Goal: Task Accomplishment & Management: Use online tool/utility

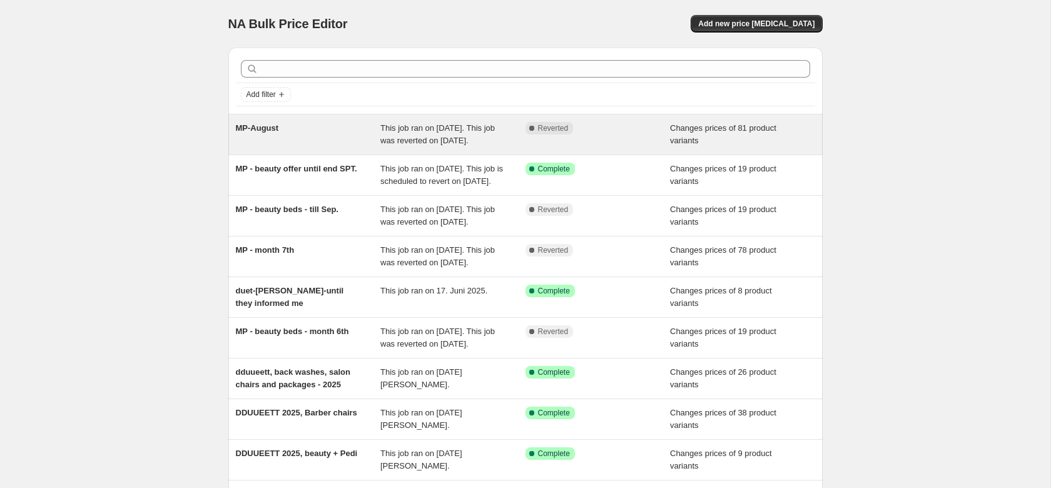
click at [259, 129] on span "MP-August" at bounding box center [257, 127] width 43 height 9
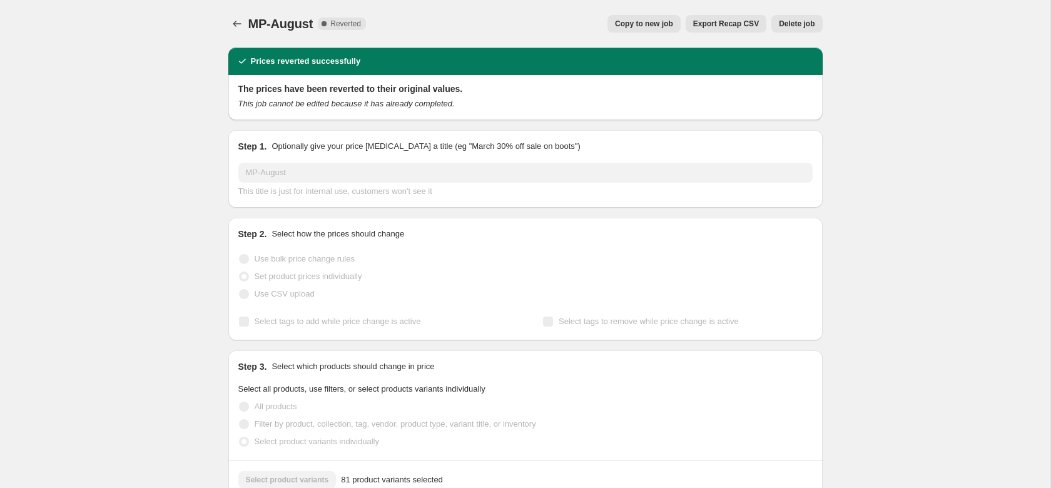
click at [645, 26] on span "Copy to new job" at bounding box center [644, 24] width 58 height 10
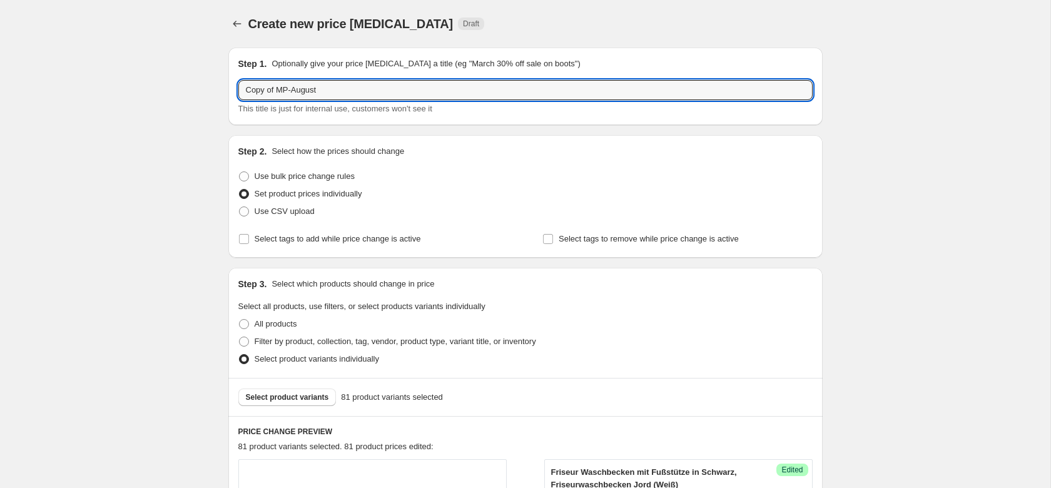
drag, startPoint x: 276, startPoint y: 92, endPoint x: 161, endPoint y: 91, distance: 114.4
click at [238, 92] on input "Copy of MP-August" at bounding box center [525, 90] width 574 height 20
click at [274, 93] on input "MP-August" at bounding box center [525, 90] width 574 height 20
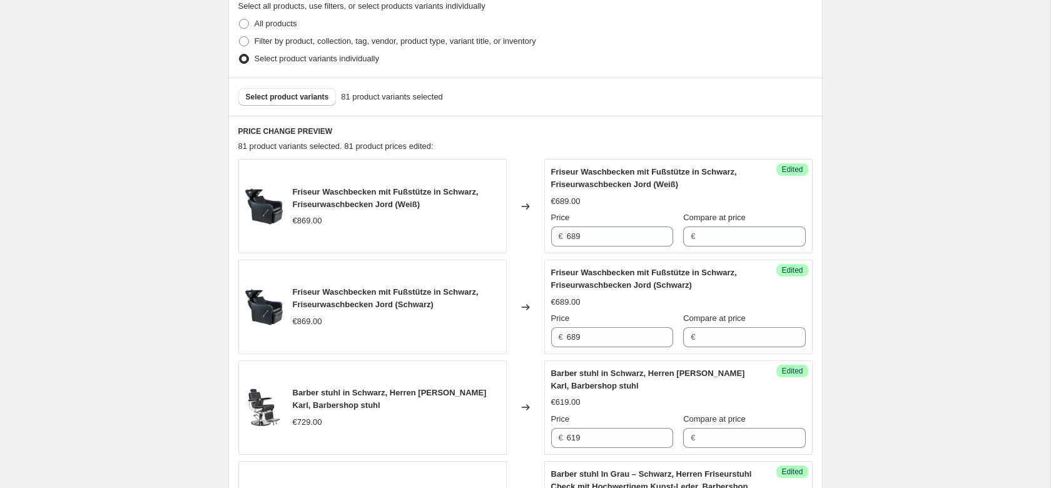
scroll to position [319, 0]
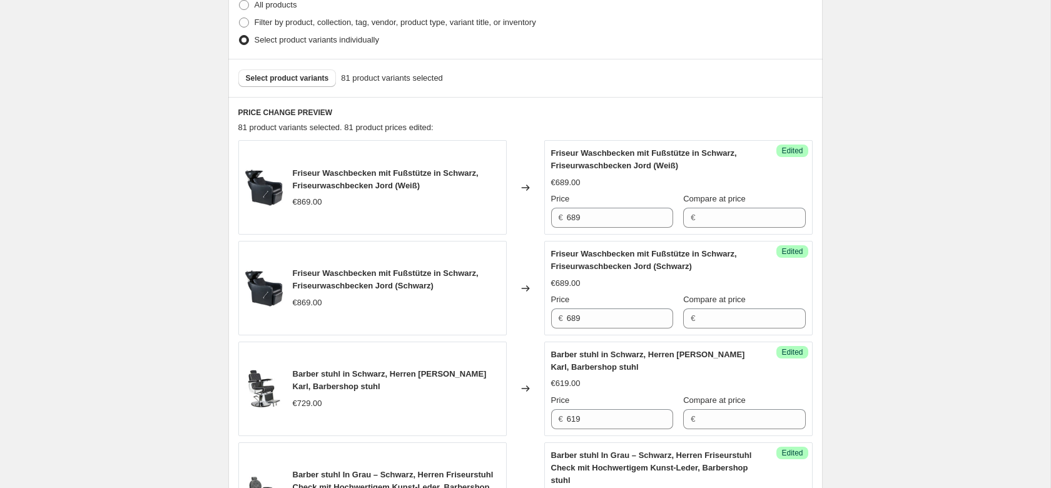
type input "MP-sept."
click at [594, 215] on input "689" at bounding box center [620, 218] width 106 height 20
type input "869"
click at [588, 318] on input "689" at bounding box center [620, 318] width 106 height 20
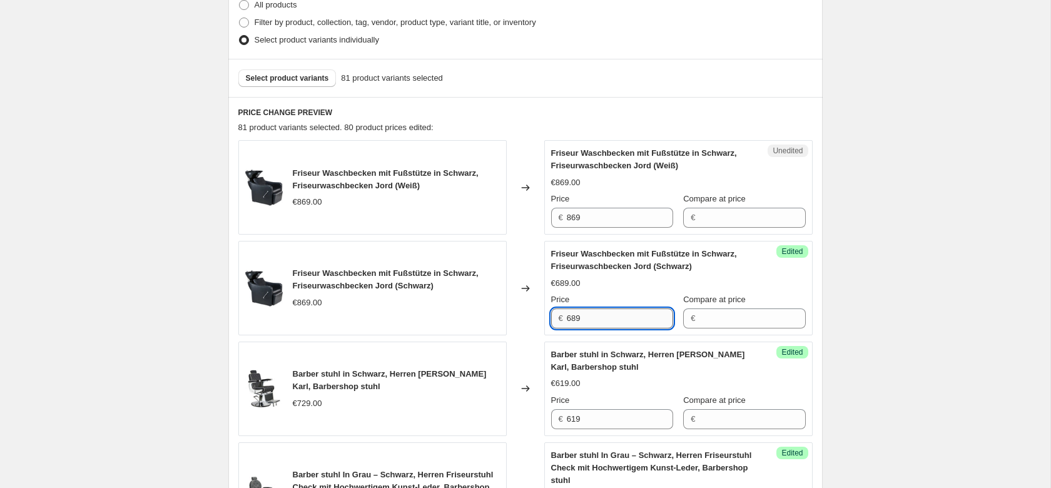
paste input "86"
type input "869"
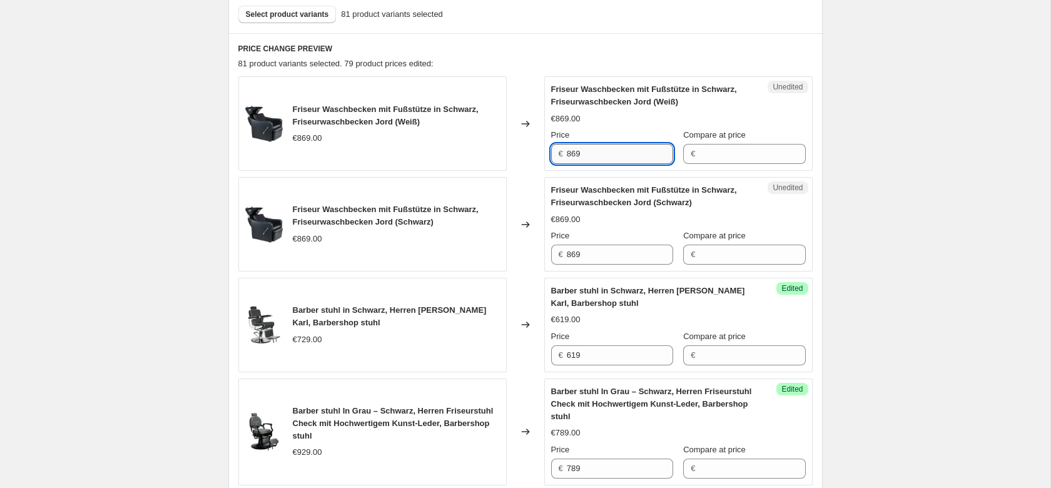
click at [580, 154] on input "869" at bounding box center [620, 154] width 106 height 20
type input "859"
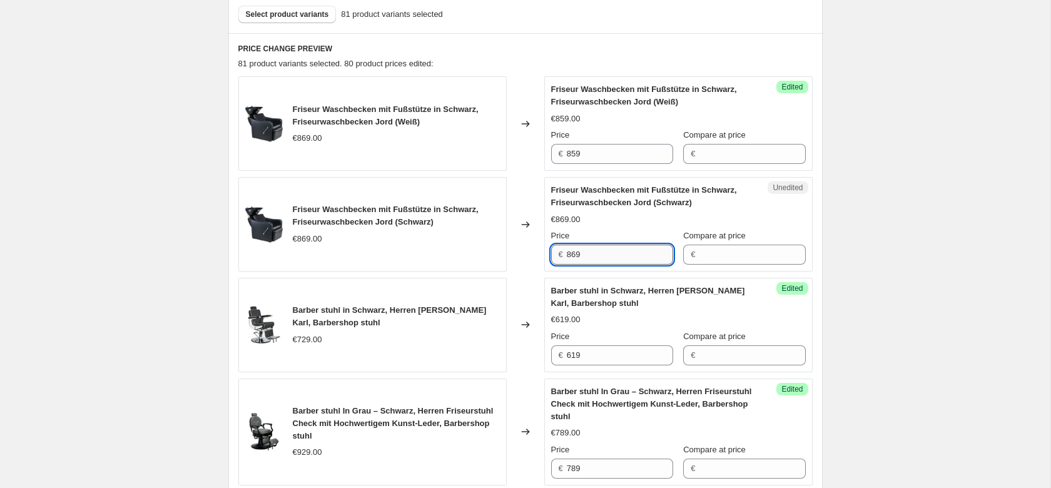
click at [582, 252] on input "869" at bounding box center [620, 254] width 106 height 20
paste input "5"
type input "859"
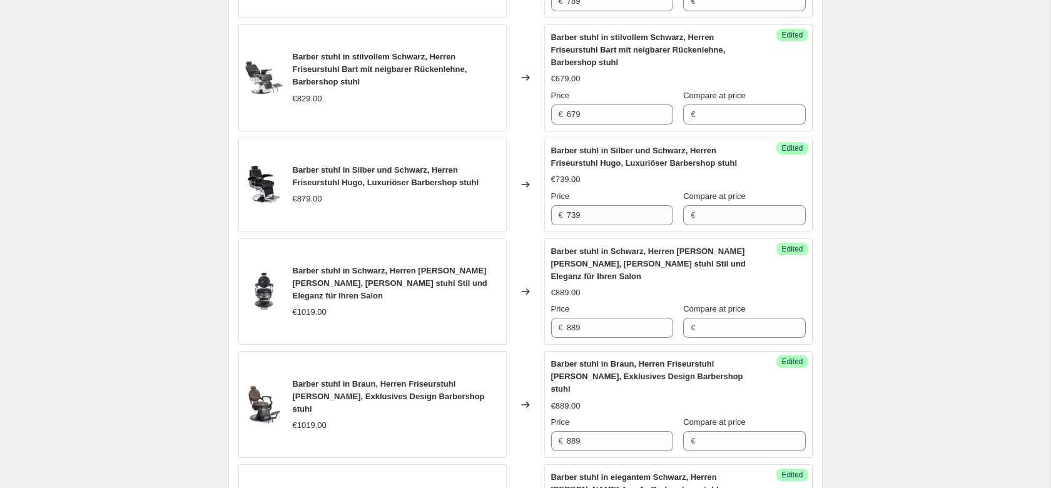
scroll to position [1084, 0]
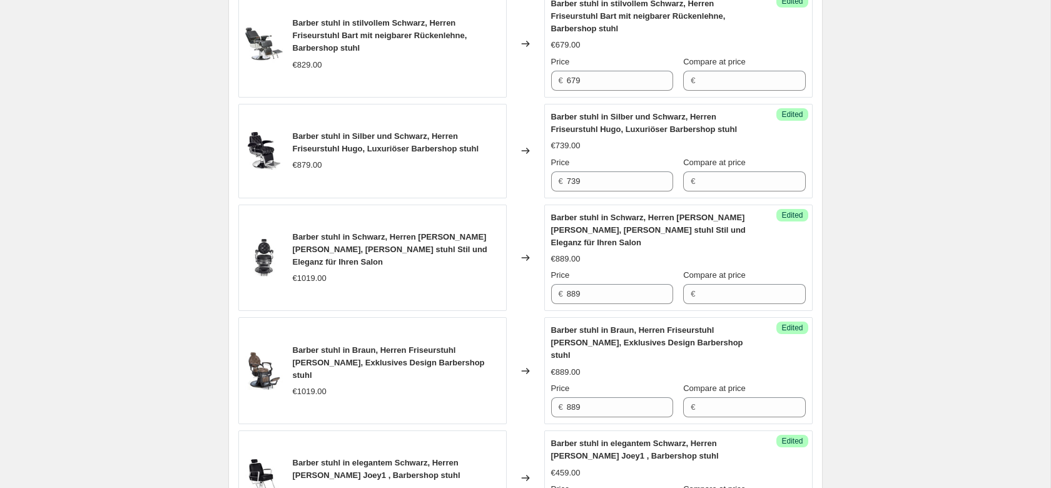
click at [347, 150] on span "Barber stuhl in Silber und Schwarz, Herren Friseurstuhl Hugo, Luxuriöser Barber…" at bounding box center [386, 142] width 186 height 22
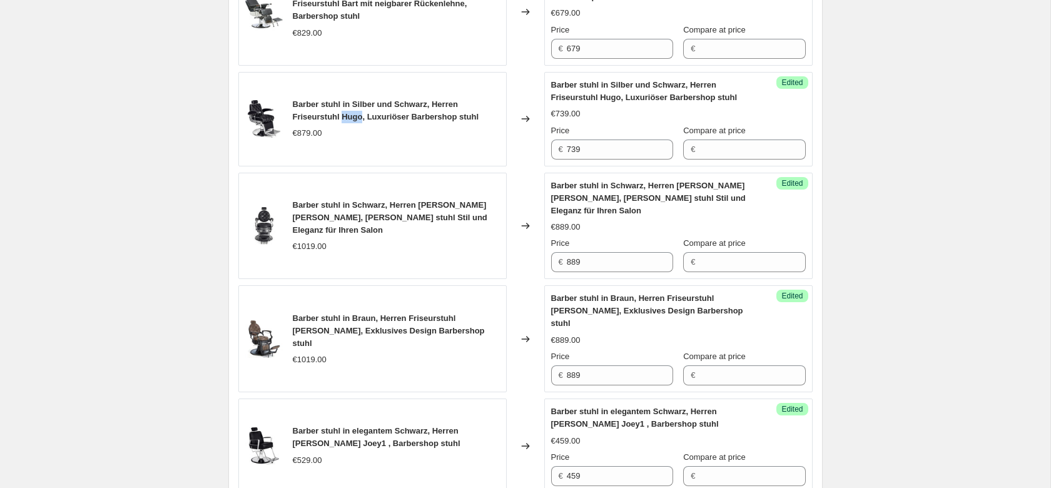
scroll to position [1148, 0]
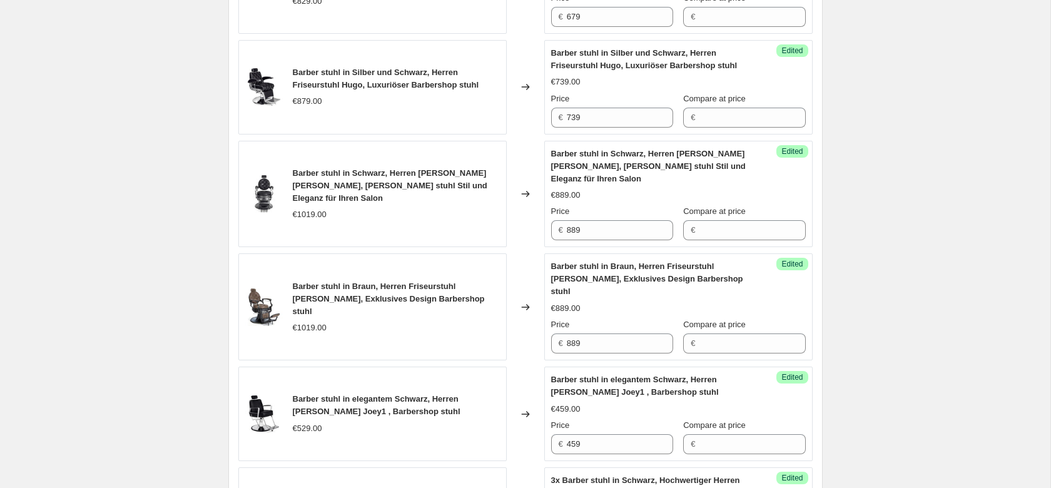
click at [470, 171] on span "Barber stuhl in Schwarz, Herren [PERSON_NAME] [PERSON_NAME], [PERSON_NAME] stuh…" at bounding box center [390, 185] width 194 height 34
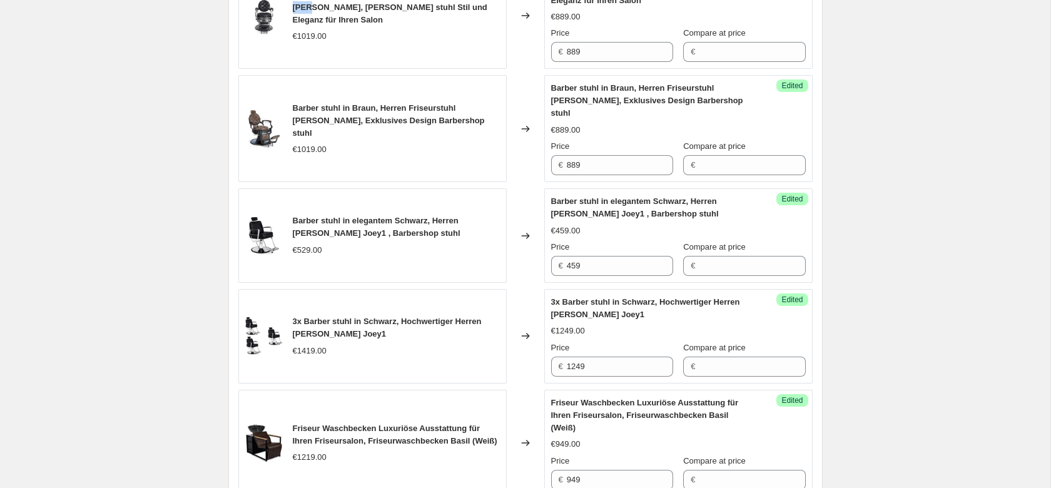
scroll to position [1339, 0]
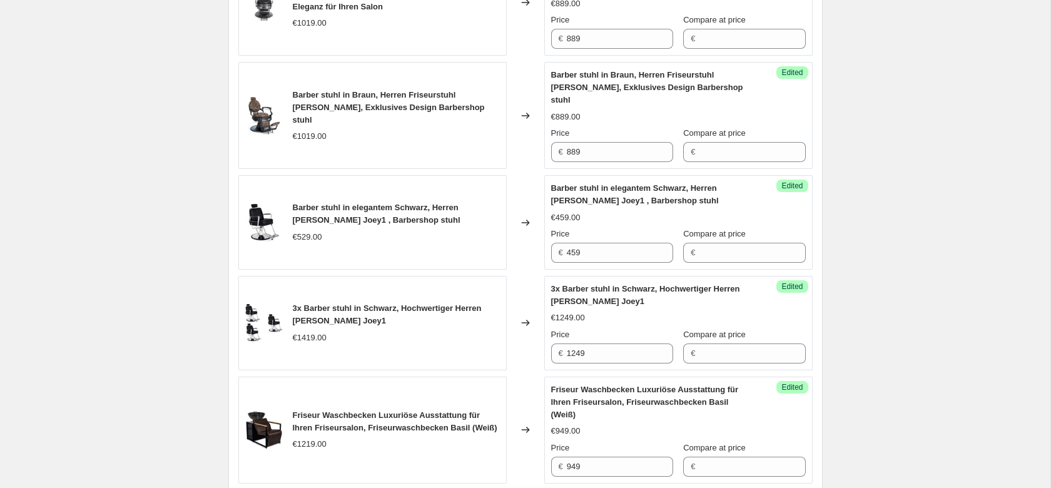
click at [344, 203] on span "Barber stuhl in elegantem Schwarz, Herren [PERSON_NAME] Joey1 , Barbershop stuhl" at bounding box center [377, 214] width 168 height 22
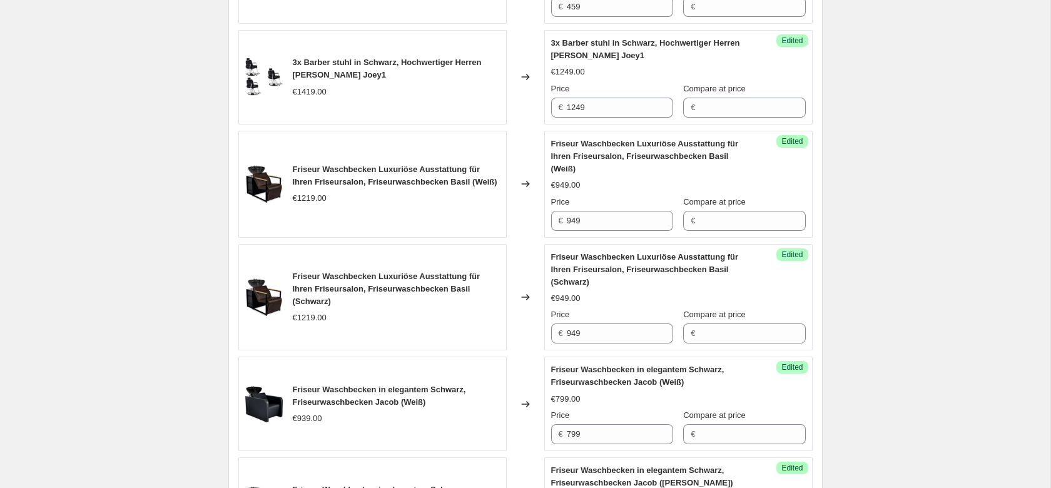
scroll to position [1595, 0]
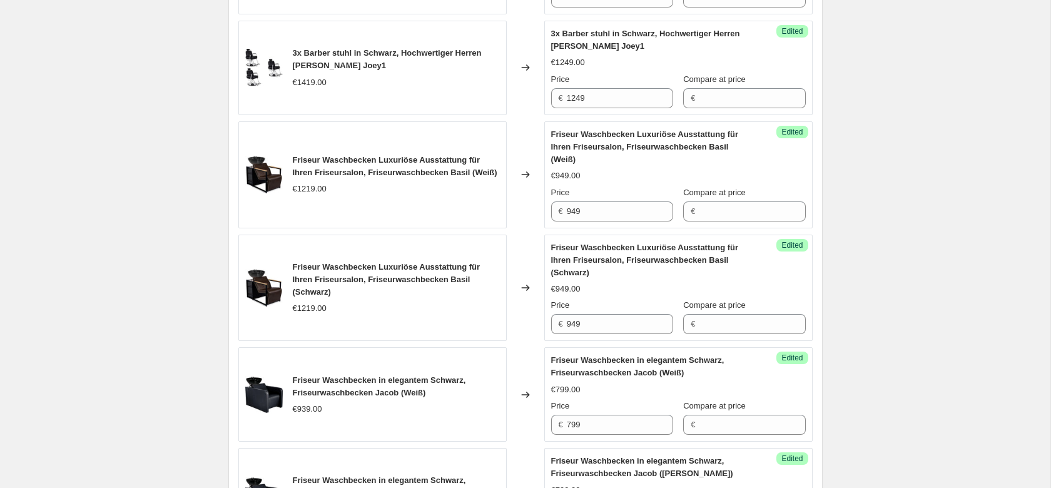
click at [299, 155] on span "Friseur Waschbecken Luxuriöse Ausstattung für Ihren Friseursalon, Friseurwaschb…" at bounding box center [395, 166] width 204 height 22
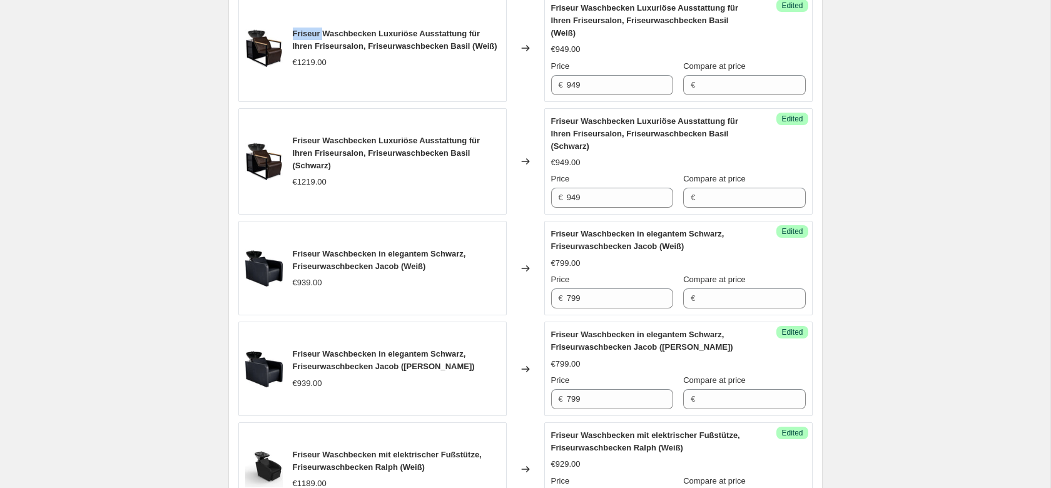
scroll to position [1722, 0]
click at [428, 134] on span "Friseur Waschbecken Luxuriöse Ausstattung für Ihren Friseursalon, Friseurwaschb…" at bounding box center [387, 151] width 188 height 34
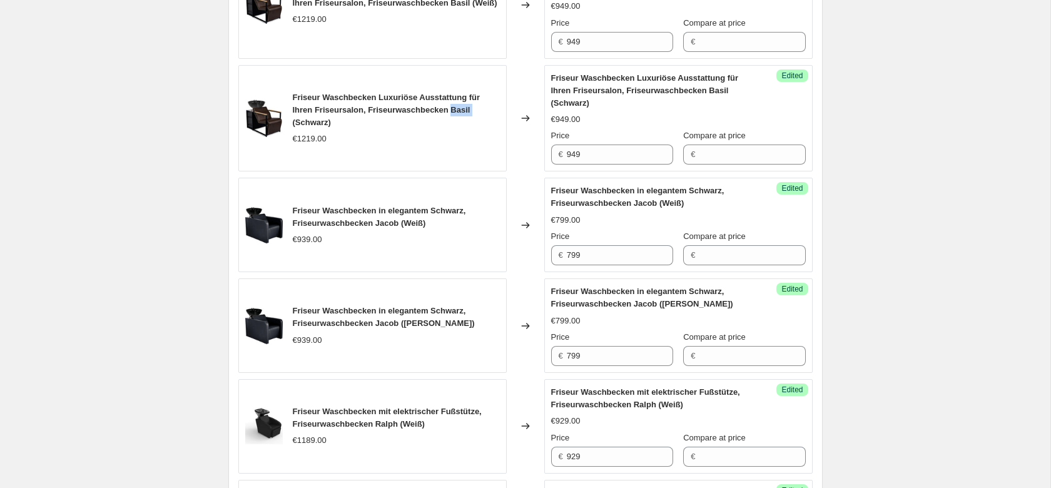
scroll to position [1786, 0]
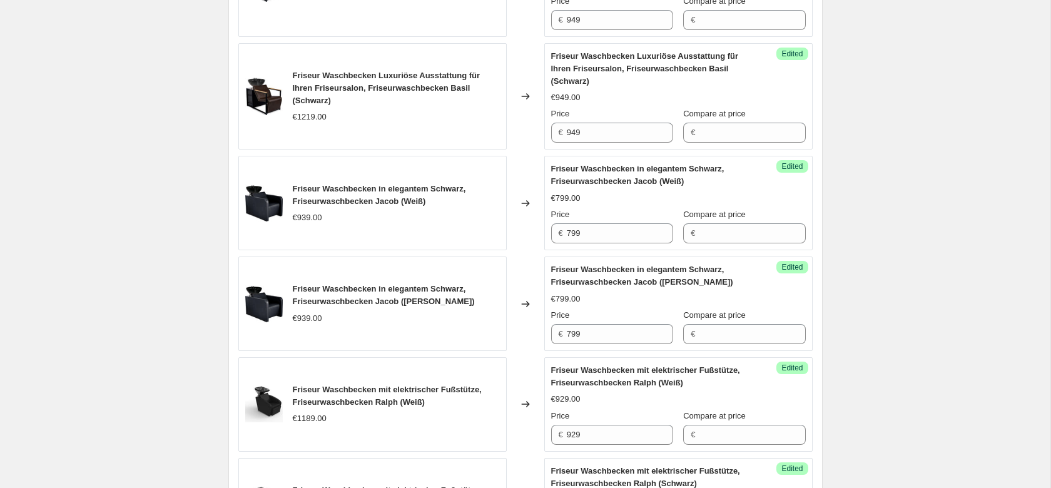
click at [381, 184] on span "Friseur Waschbecken in elegantem Schwarz, Friseurwaschbecken Jacob (Weiß)" at bounding box center [379, 195] width 173 height 22
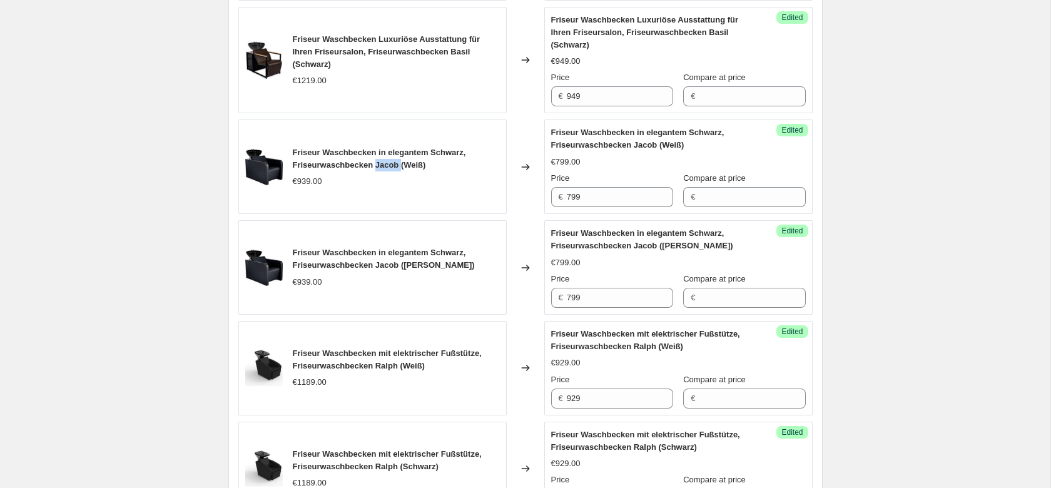
scroll to position [1850, 0]
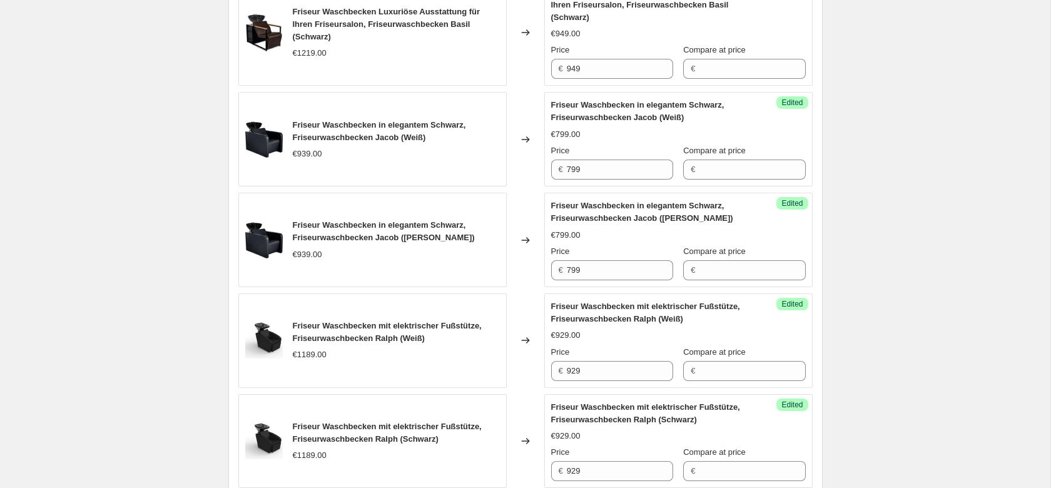
click at [381, 220] on span "Friseur Waschbecken in elegantem Schwarz, Friseurwaschbecken Jacob ([PERSON_NAM…" at bounding box center [384, 231] width 182 height 22
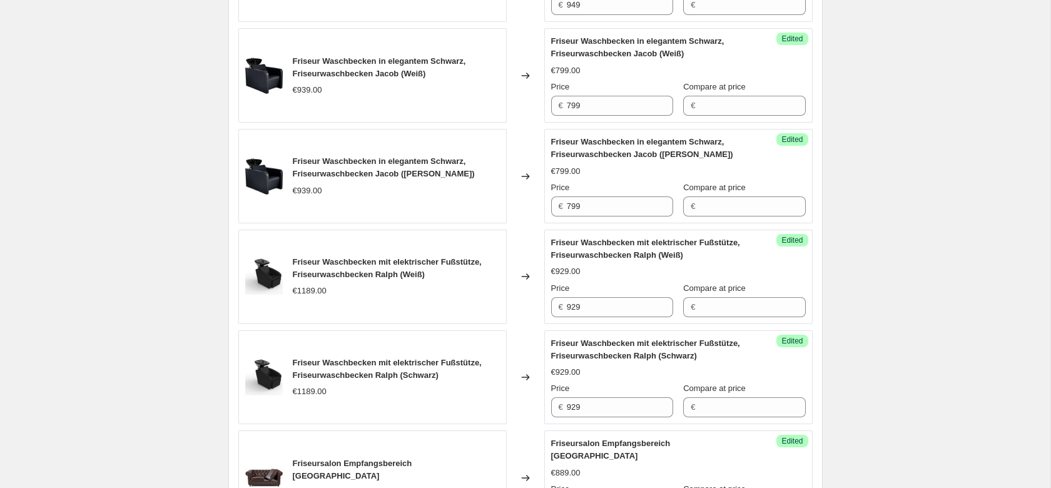
click at [376, 257] on span "Friseur Waschbecken mit elektrischer Fußstütze, Friseurwaschbecken Ralph (Weiß)" at bounding box center [387, 268] width 189 height 22
click at [588, 297] on input "929" at bounding box center [620, 307] width 106 height 20
type input "1179"
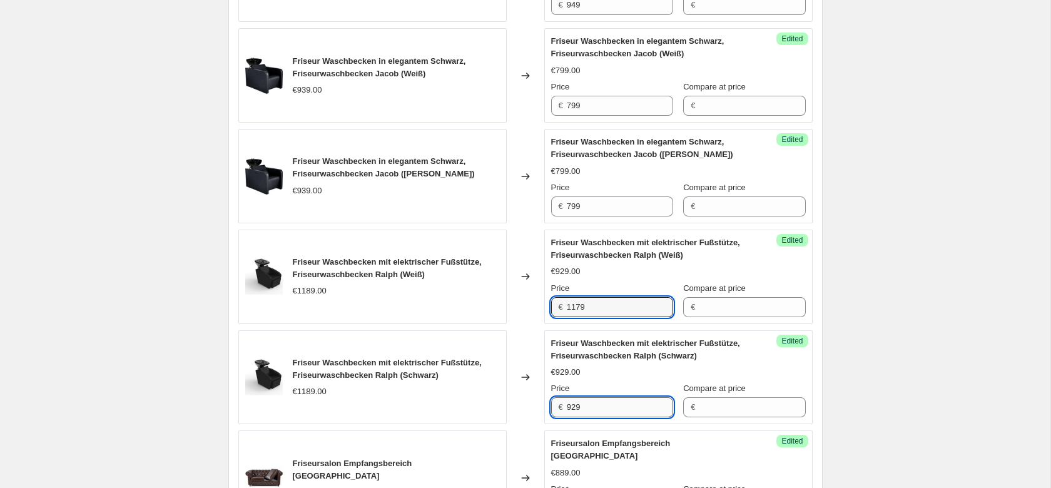
click at [599, 397] on input "929" at bounding box center [620, 407] width 106 height 20
paste input "117"
type input "1179"
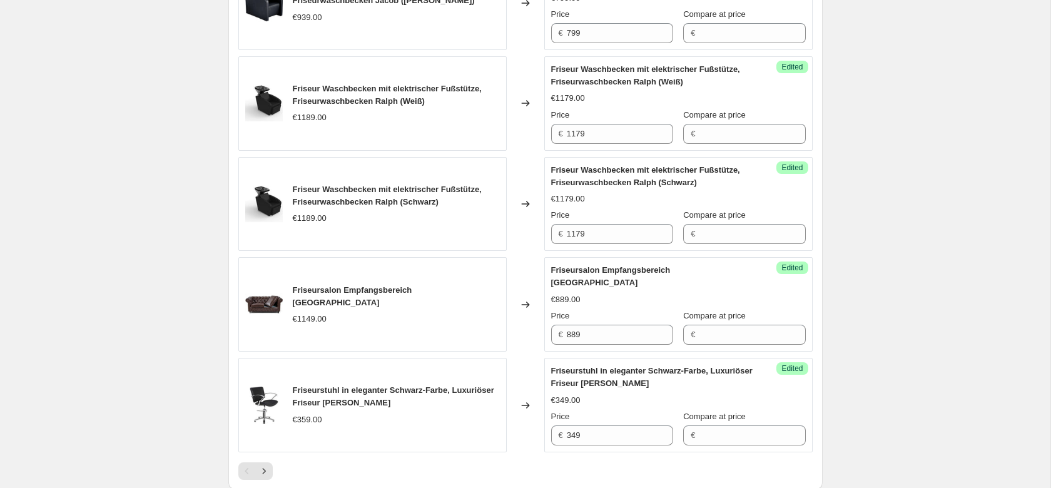
scroll to position [2105, 0]
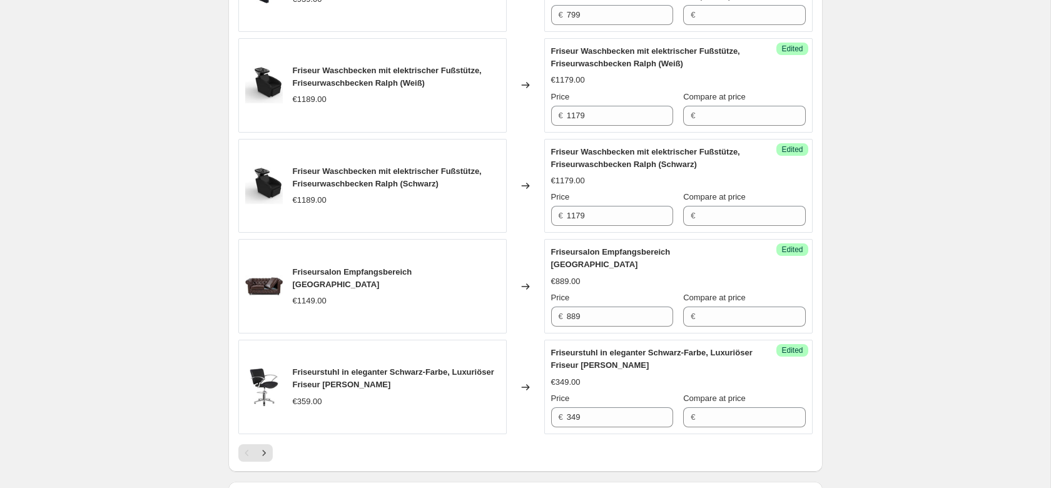
click at [412, 267] on span "Friseursalon Empfangsbereich [GEOGRAPHIC_DATA]" at bounding box center [352, 278] width 119 height 22
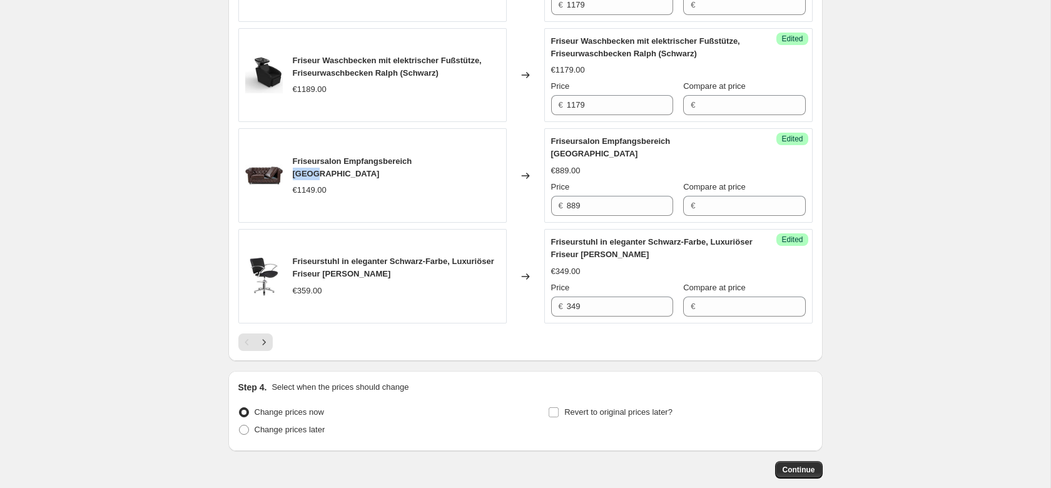
scroll to position [2220, 0]
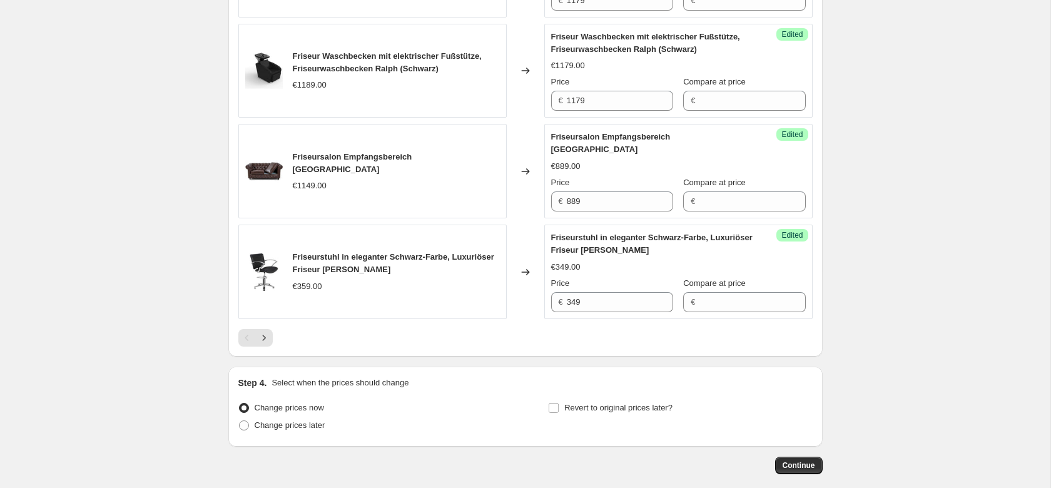
click at [350, 252] on span "Friseurstuhl in eleganter Schwarz-Farbe, Luxuriöser Friseur [PERSON_NAME]" at bounding box center [393, 263] width 201 height 22
drag, startPoint x: 551, startPoint y: 348, endPoint x: 527, endPoint y: 339, distance: 25.5
click at [551, 403] on input "Revert to original prices later?" at bounding box center [553, 408] width 10 height 10
checkbox input "true"
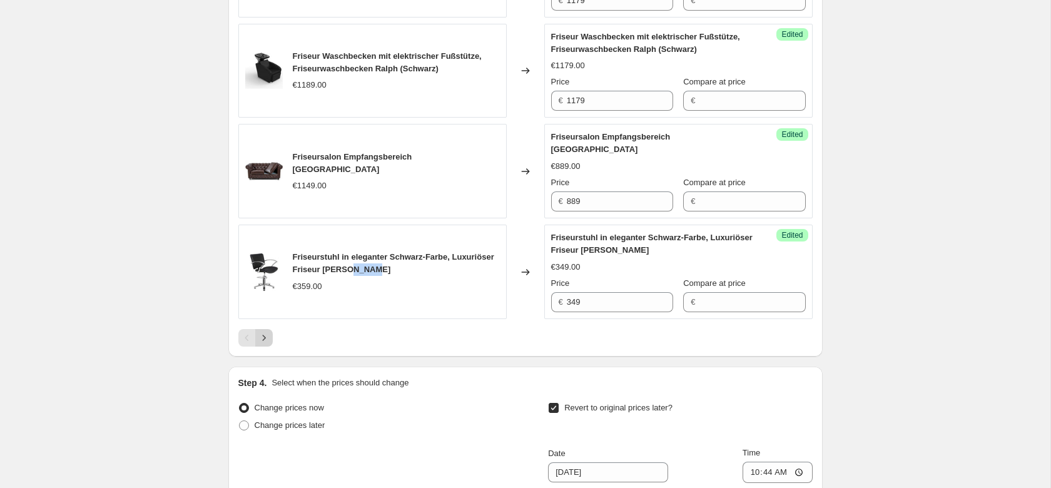
click at [265, 335] on icon "Next" at bounding box center [263, 338] width 3 height 6
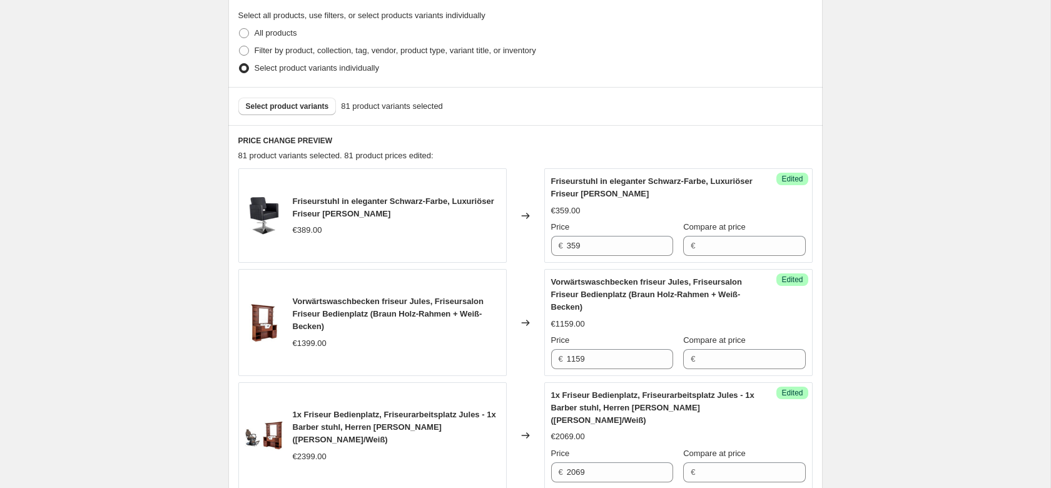
scroll to position [319, 0]
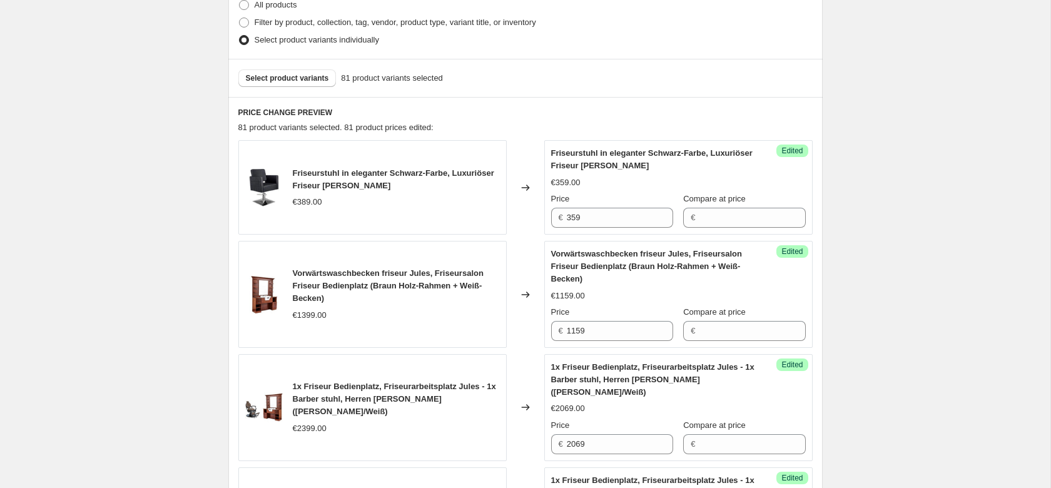
click at [358, 186] on span "Friseurstuhl in eleganter Schwarz-Farbe, Luxuriöser Friseur [PERSON_NAME]" at bounding box center [393, 179] width 201 height 22
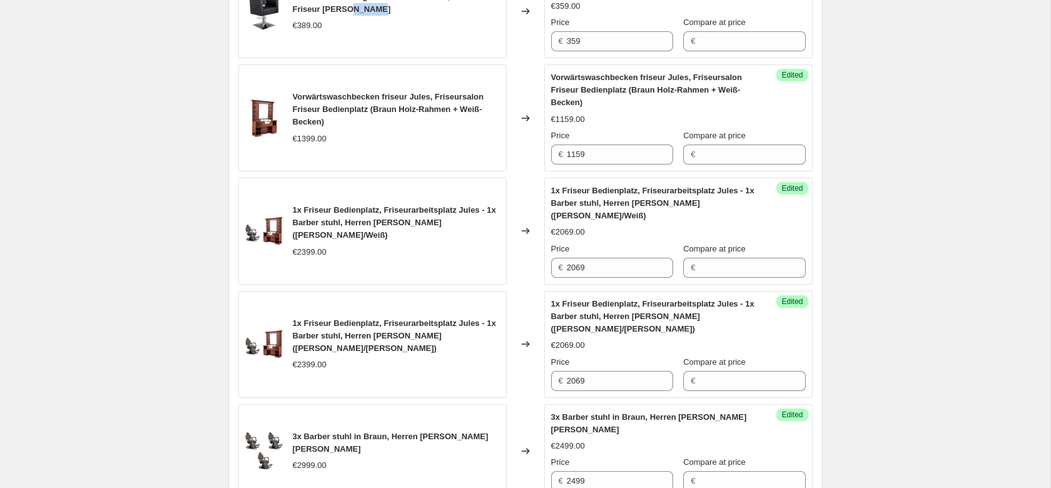
scroll to position [510, 0]
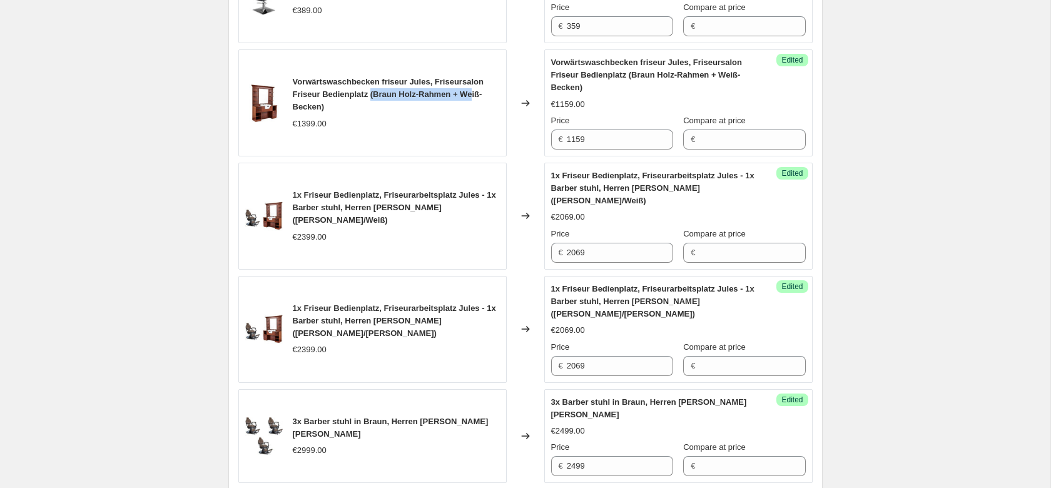
drag, startPoint x: 369, startPoint y: 96, endPoint x: 470, endPoint y: 96, distance: 101.3
click at [470, 96] on span "Vorwärtswaschbecken friseur Jules, Friseursalon Friseur Bedienplatz (Braun Holz…" at bounding box center [388, 94] width 191 height 34
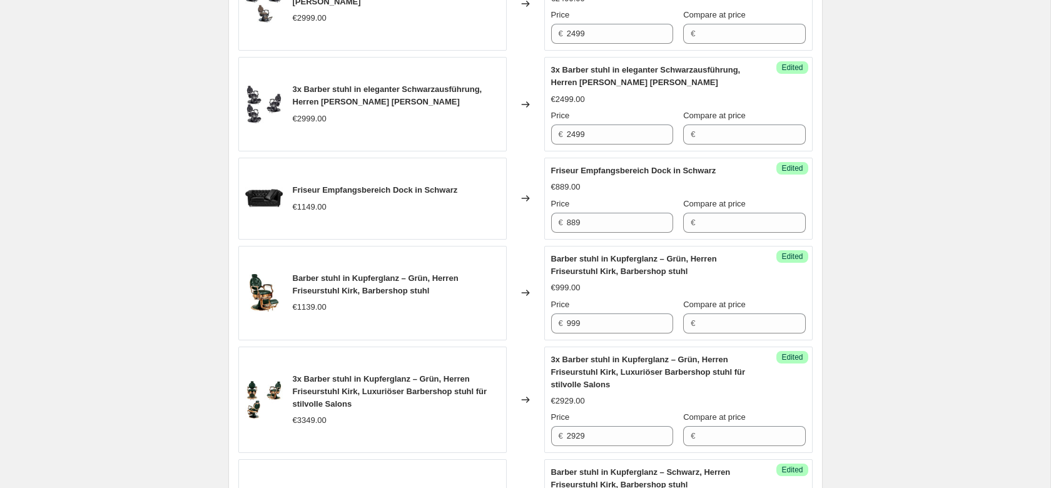
scroll to position [957, 0]
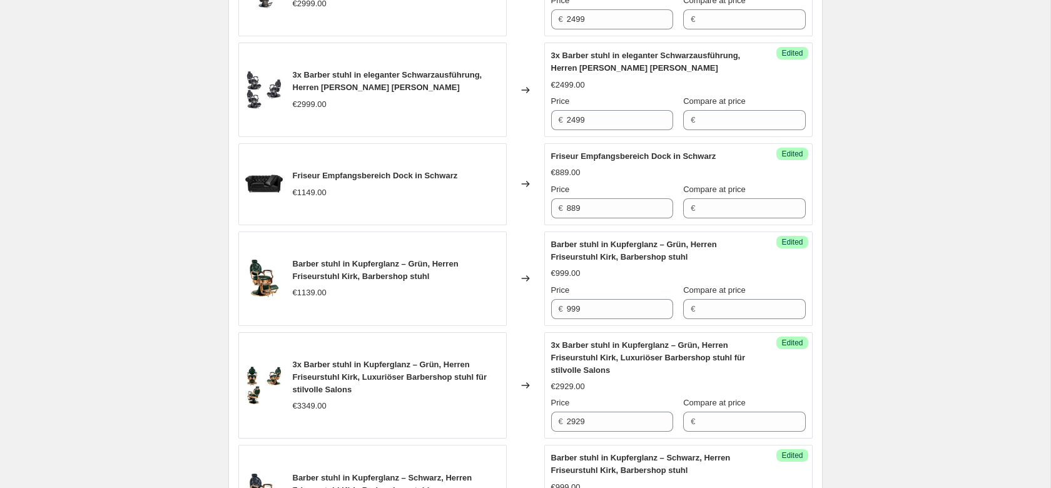
click at [400, 171] on span "Friseur Empfangsbereich Dock in Schwarz" at bounding box center [375, 175] width 165 height 9
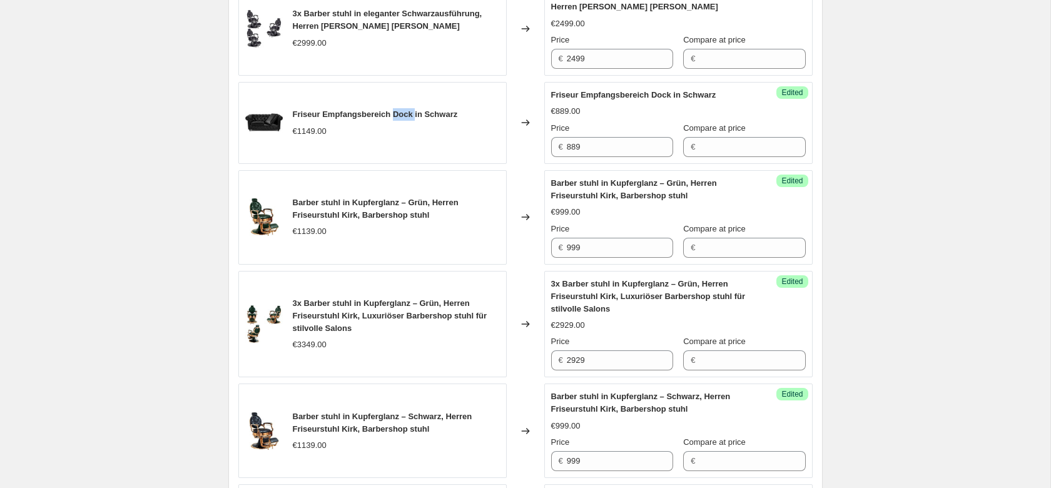
scroll to position [1021, 0]
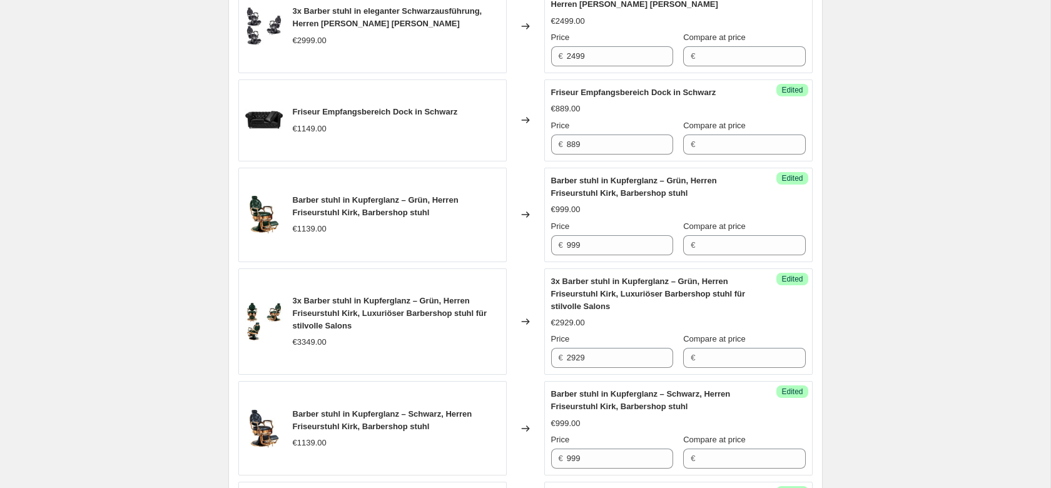
click at [348, 201] on span "Barber stuhl in Kupferglanz – Grün, Herren Friseurstuhl Kirk, Barbershop stuhl" at bounding box center [376, 206] width 166 height 22
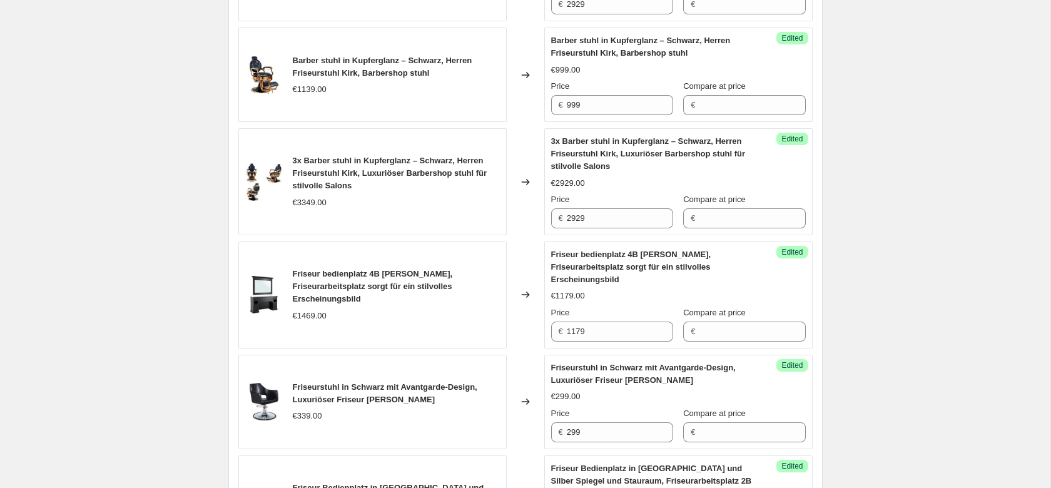
scroll to position [1403, 0]
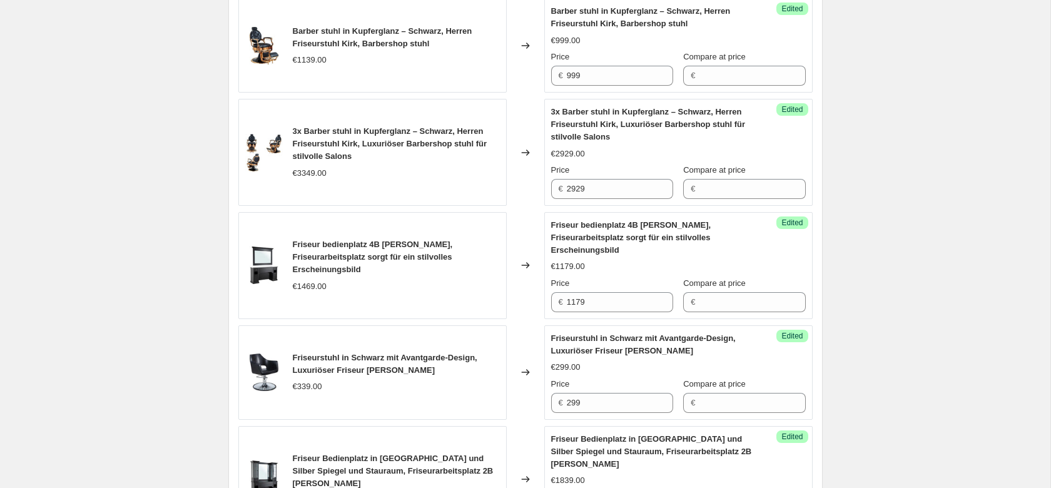
click at [388, 239] on span "Friseur bedienplatz 4B [PERSON_NAME], Friseurarbeitsplatz sorgt für ein stilvol…" at bounding box center [373, 256] width 160 height 34
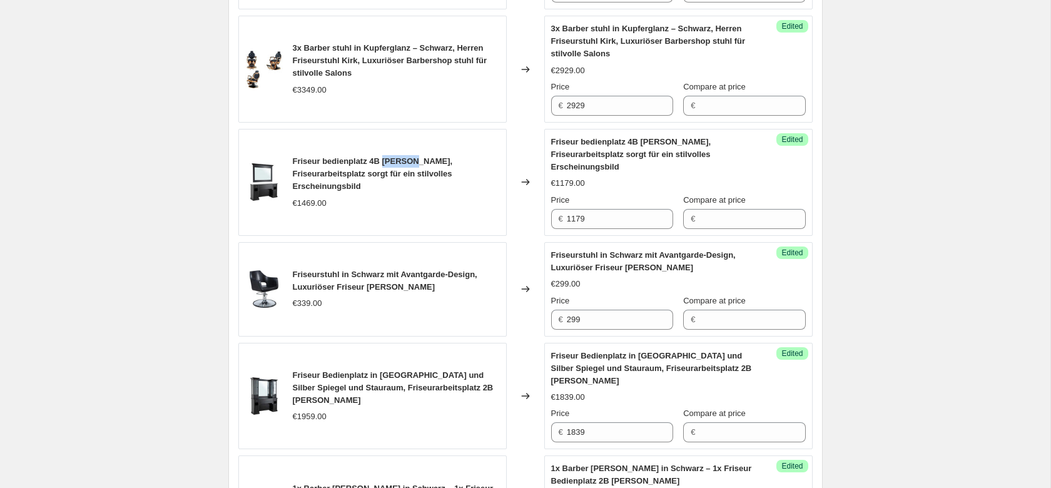
scroll to position [1531, 0]
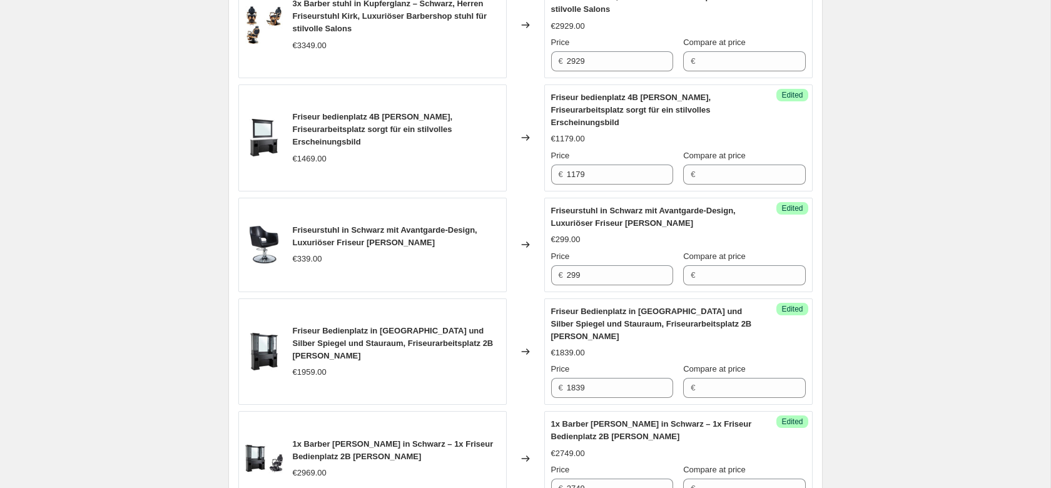
click at [391, 225] on span "Friseurstuhl in Schwarz mit Avantgarde-Design, Luxuriöser Friseur [PERSON_NAME]" at bounding box center [385, 236] width 184 height 22
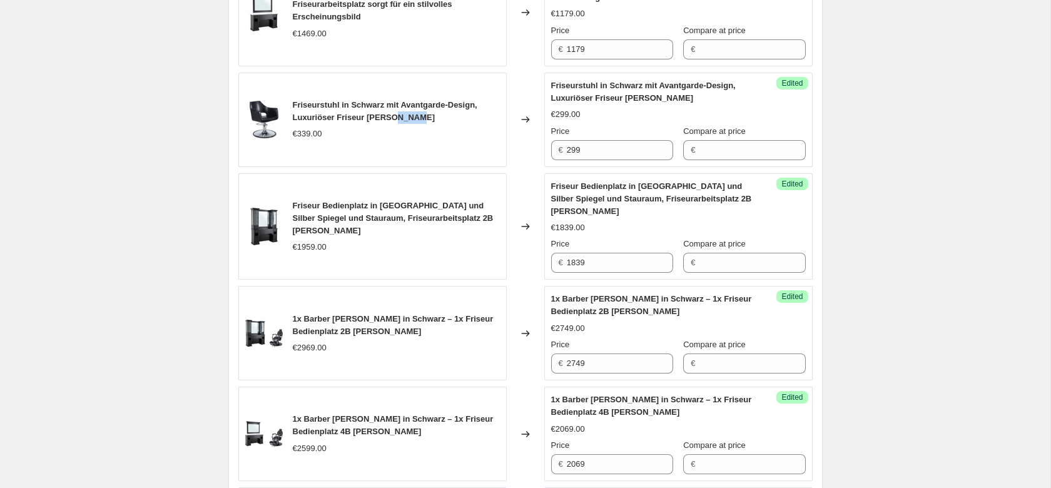
scroll to position [1658, 0]
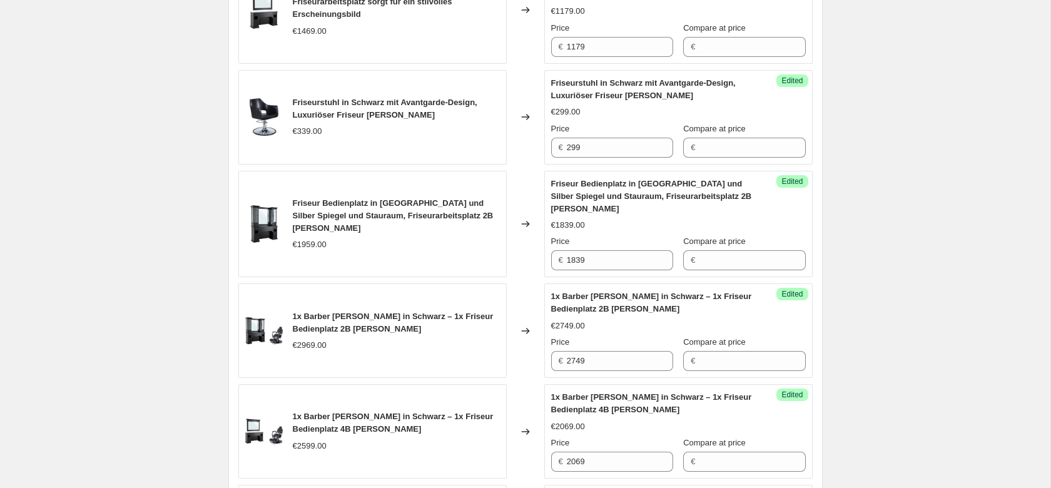
click at [425, 198] on span "Friseur Bedienplatz in [GEOGRAPHIC_DATA] und Silber Spiegel und Stauraum, Frise…" at bounding box center [393, 215] width 201 height 34
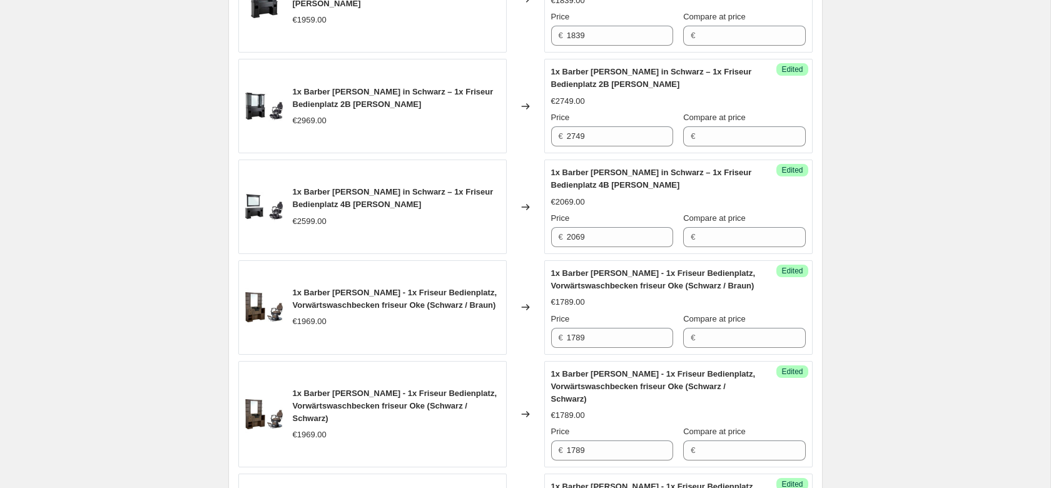
scroll to position [1913, 0]
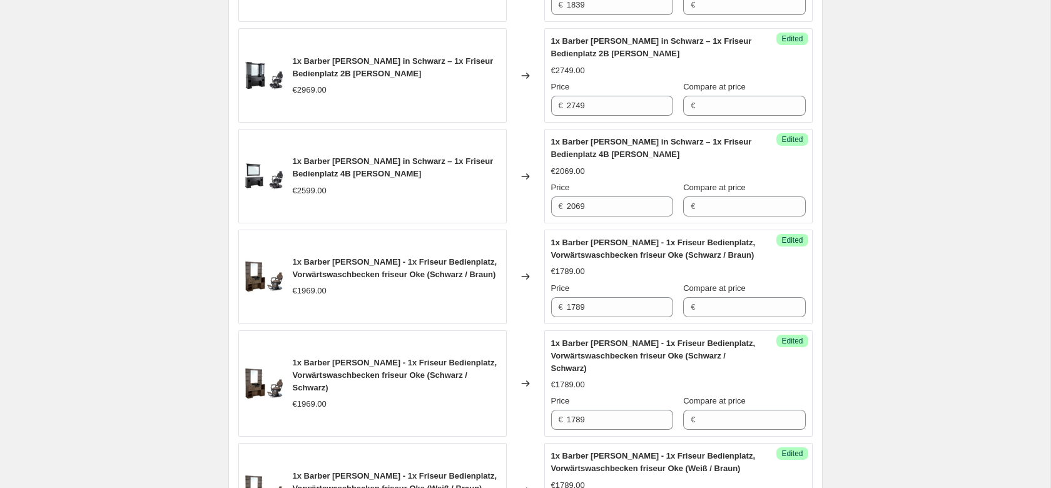
click at [343, 156] on span "1x Barber [PERSON_NAME] in Schwarz – 1x Friseur Bedienplatz 4B [PERSON_NAME]" at bounding box center [393, 167] width 201 height 22
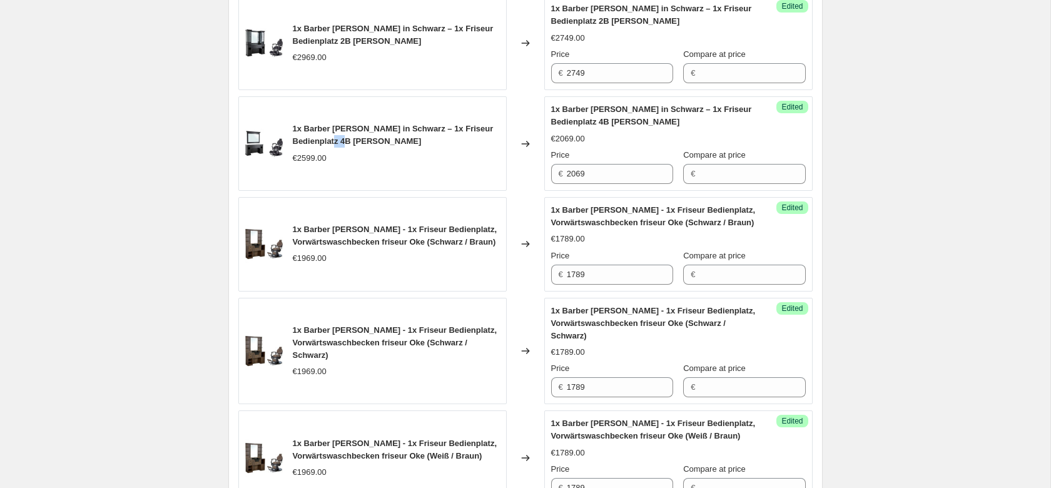
scroll to position [1977, 0]
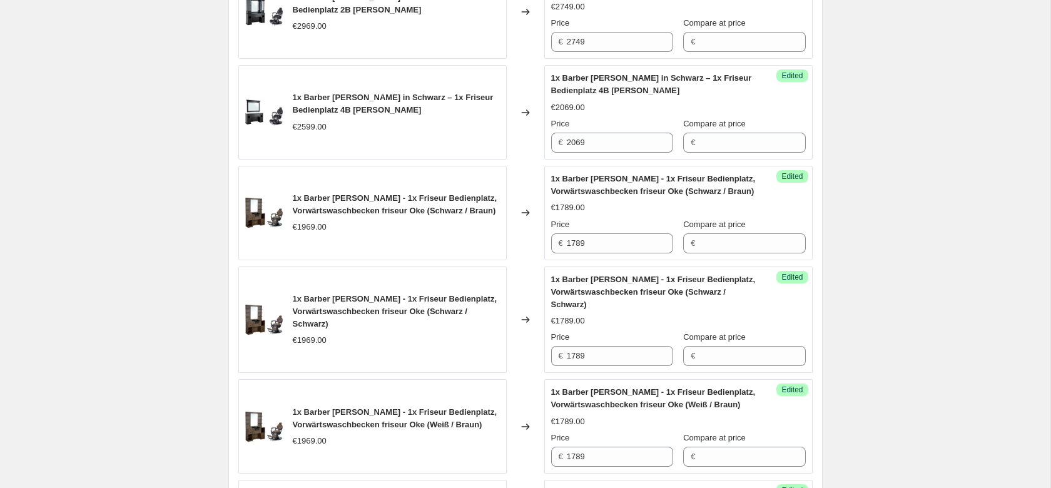
click at [385, 193] on span "1x Barber [PERSON_NAME] - 1x Friseur Bedienplatz, Vorwärtswaschbecken friseur O…" at bounding box center [395, 204] width 204 height 22
click at [590, 233] on input "1789" at bounding box center [620, 243] width 106 height 20
type input "1959"
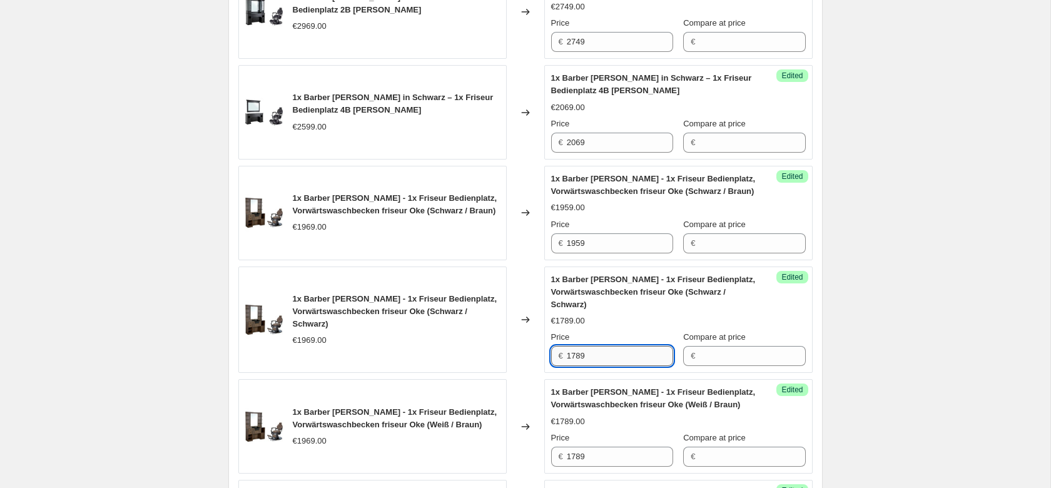
click at [595, 346] on input "1789" at bounding box center [620, 356] width 106 height 20
paste input "95"
type input "1959"
click at [439, 316] on div "1x Barber [PERSON_NAME] - 1x Friseur Bedienplatz, Vorwärtswaschbecken friseur O…" at bounding box center [372, 319] width 268 height 107
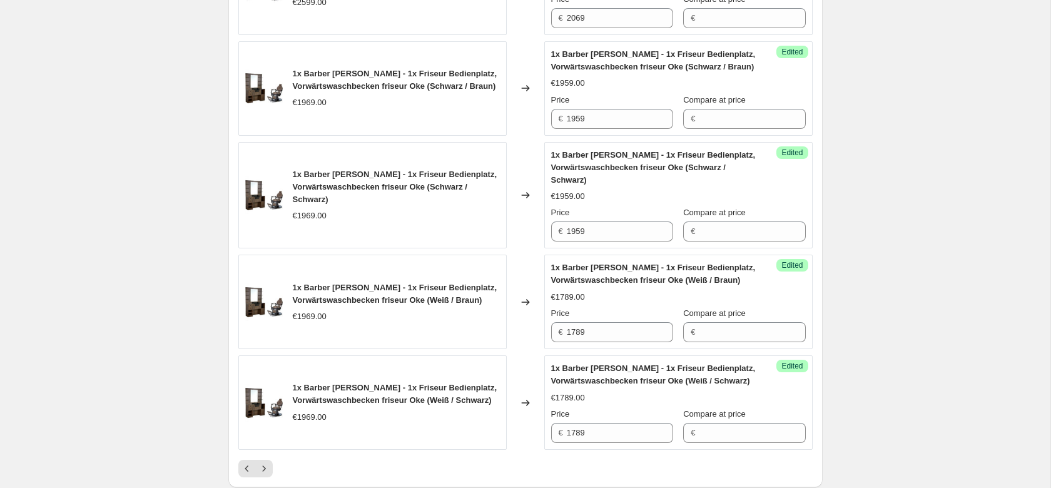
scroll to position [2105, 0]
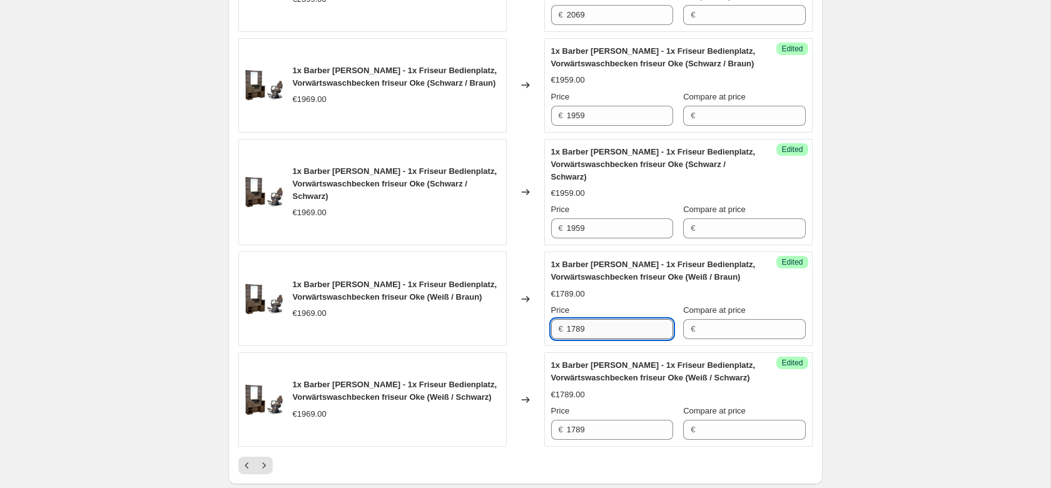
click at [590, 319] on input "1789" at bounding box center [620, 329] width 106 height 20
paste input "95"
type input "1959"
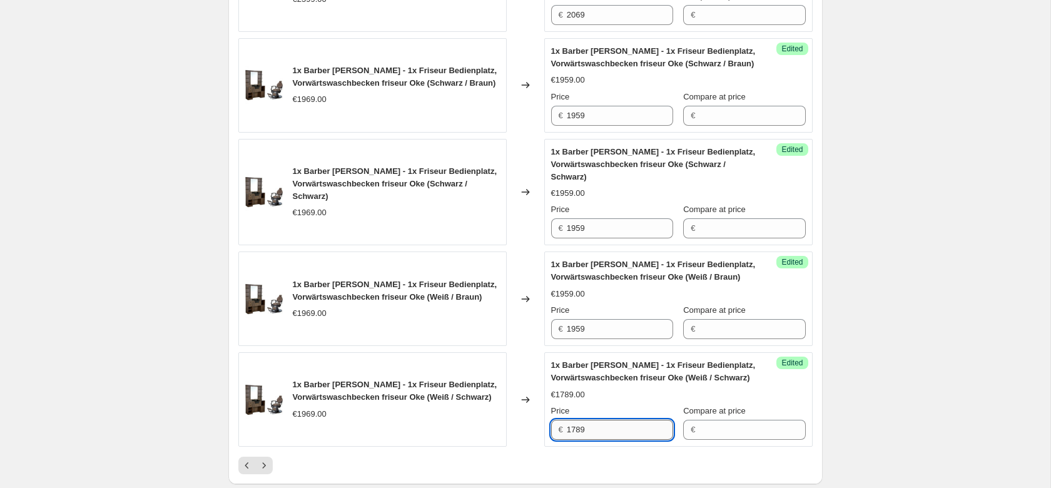
click at [588, 420] on input "1789" at bounding box center [620, 430] width 106 height 20
paste input "95"
type input "1959"
click at [548, 456] on div at bounding box center [525, 465] width 574 height 18
click at [261, 459] on icon "Next" at bounding box center [264, 465] width 13 height 13
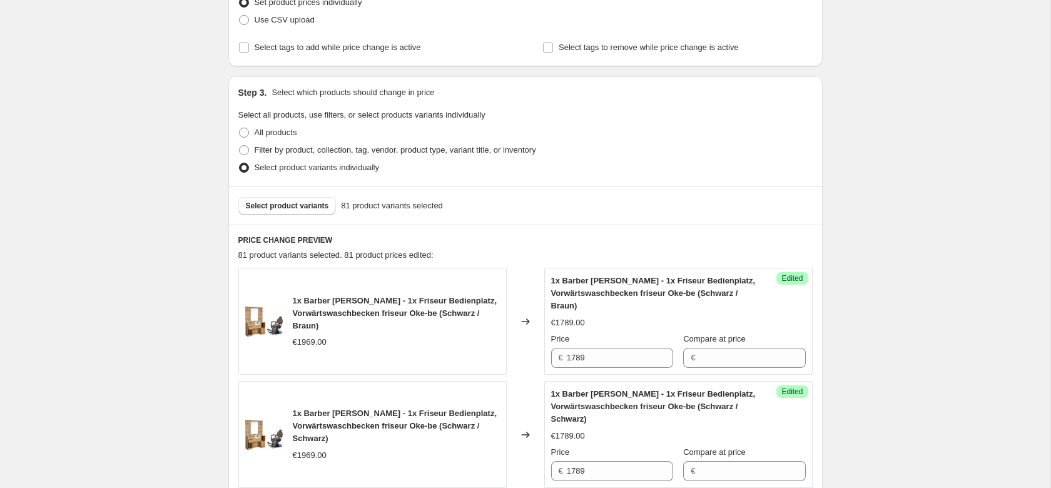
scroll to position [446, 0]
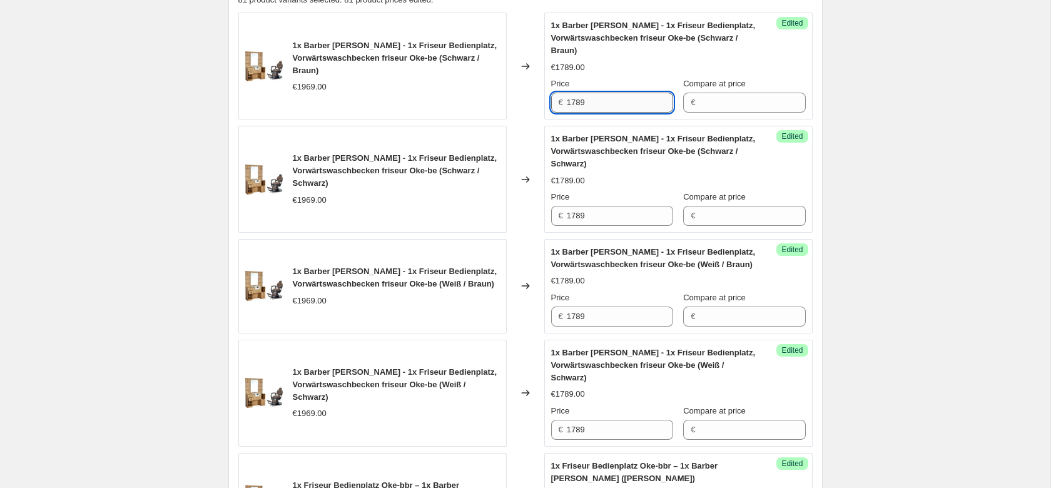
click at [589, 101] on input "1789" at bounding box center [620, 103] width 106 height 20
paste input "95"
type input "1959"
click at [598, 216] on input "1789" at bounding box center [620, 216] width 106 height 20
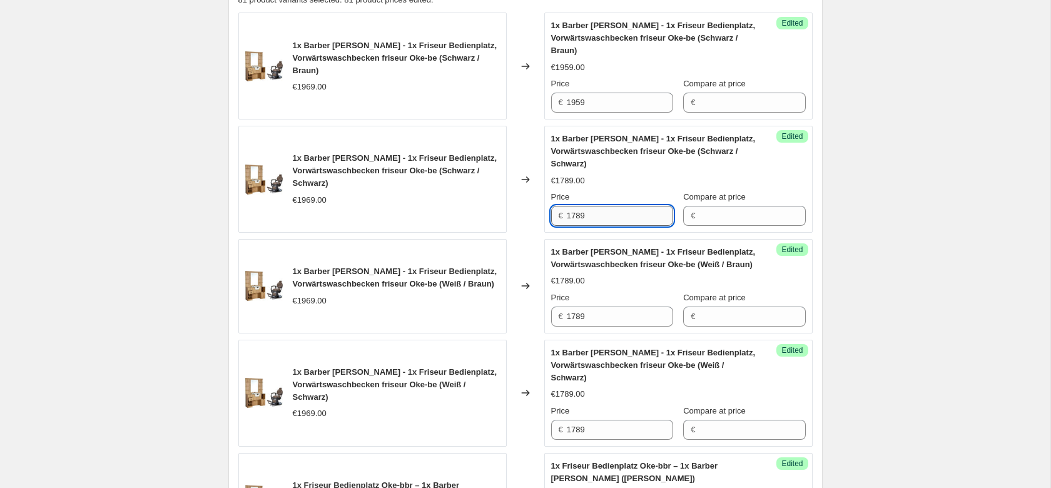
paste input "95"
type input "1959"
click at [594, 318] on input "1789" at bounding box center [620, 316] width 106 height 20
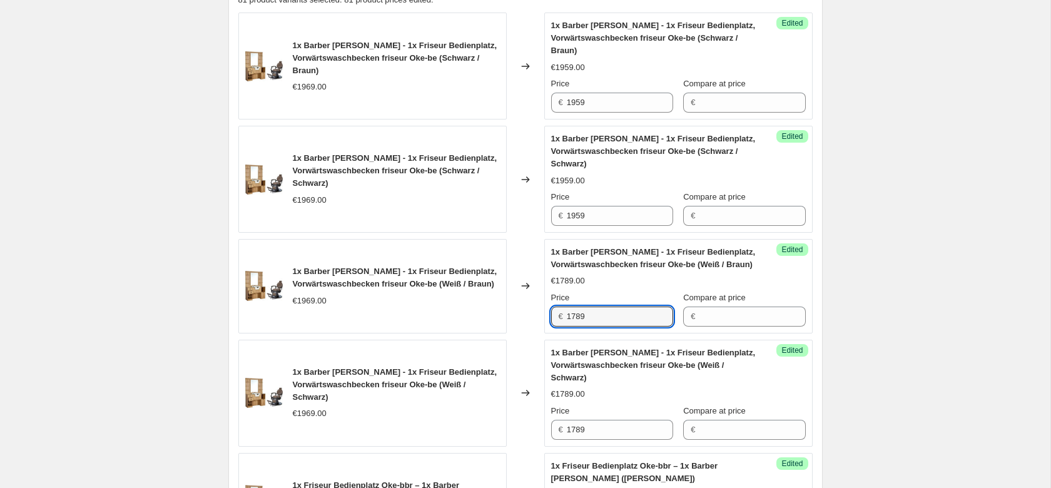
paste input "95"
type input "1959"
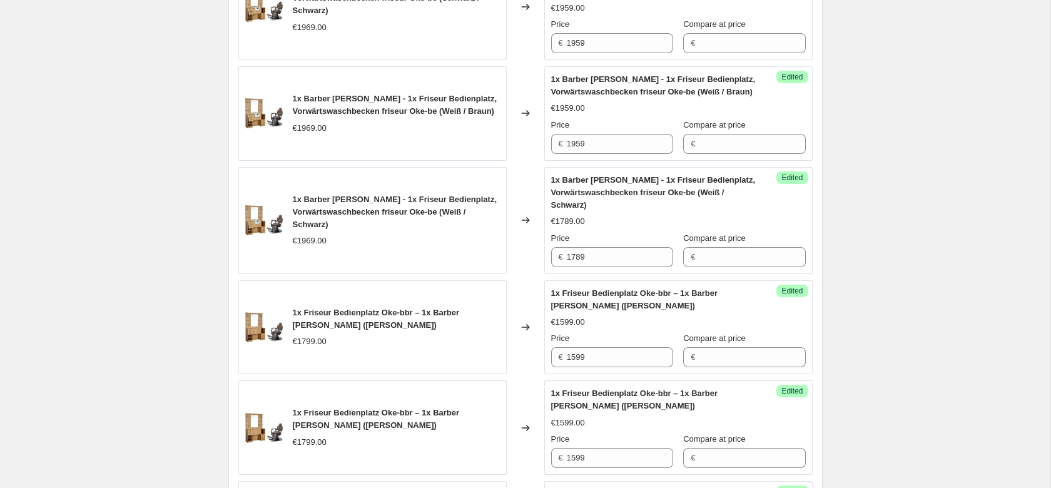
scroll to position [638, 0]
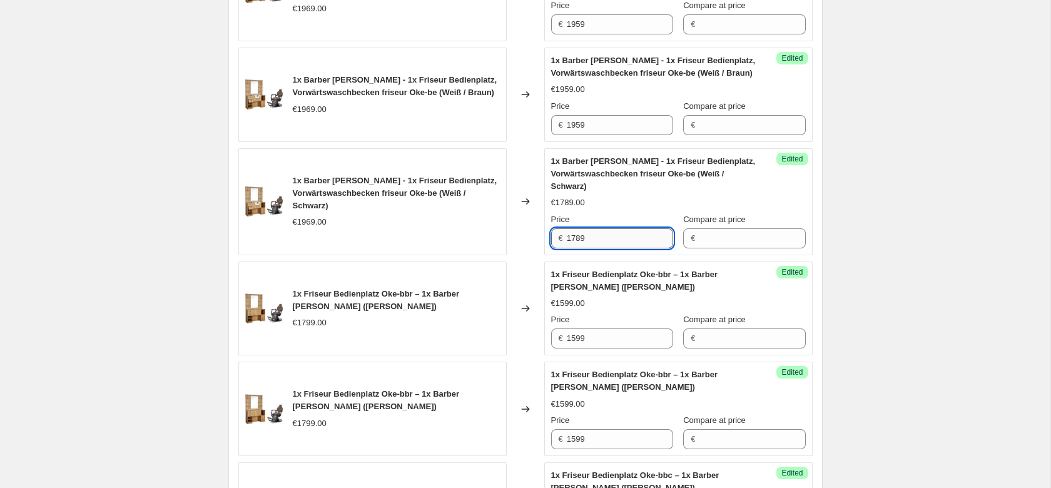
click at [597, 237] on input "1789" at bounding box center [620, 238] width 106 height 20
paste input "95"
type input "1959"
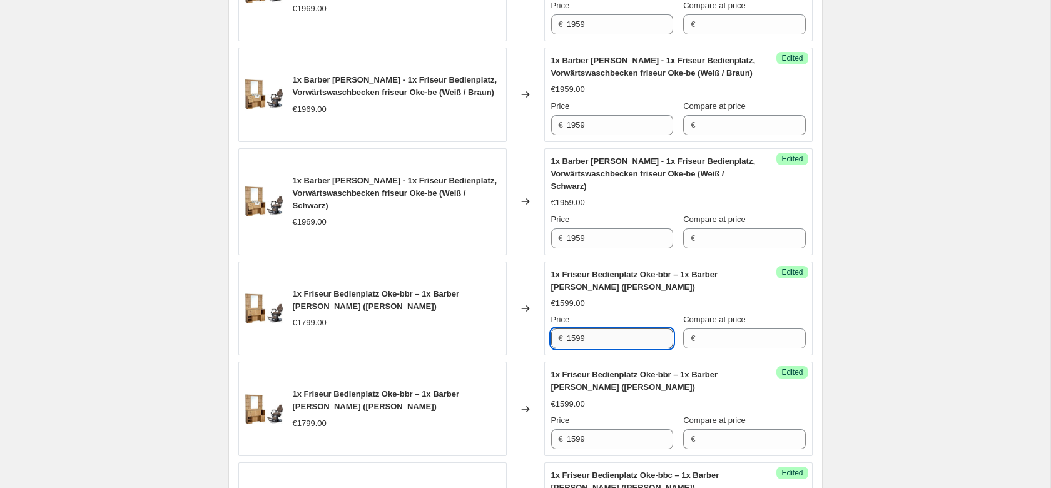
click at [598, 341] on input "1599" at bounding box center [620, 338] width 106 height 20
paste input "95"
click at [591, 336] on input "1959" at bounding box center [620, 338] width 106 height 20
paste input "text"
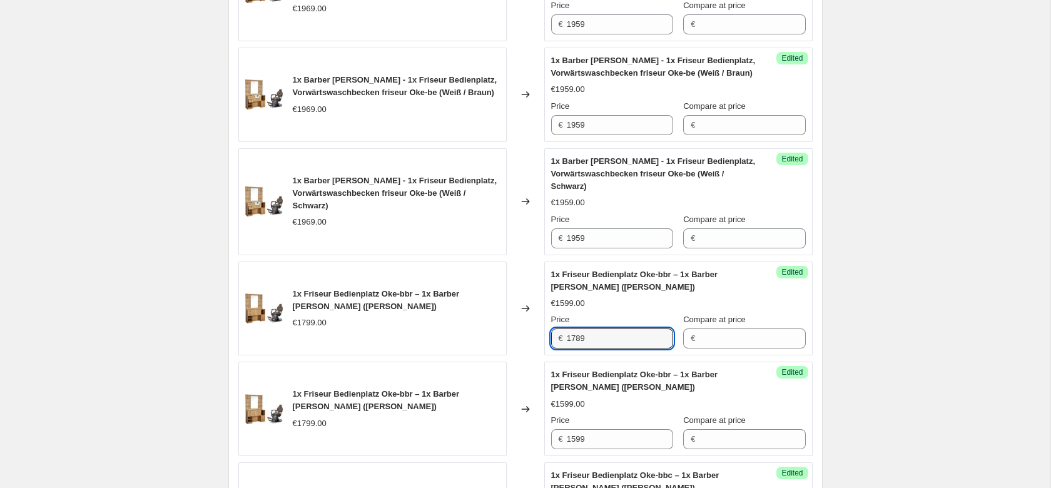
type input "1789"
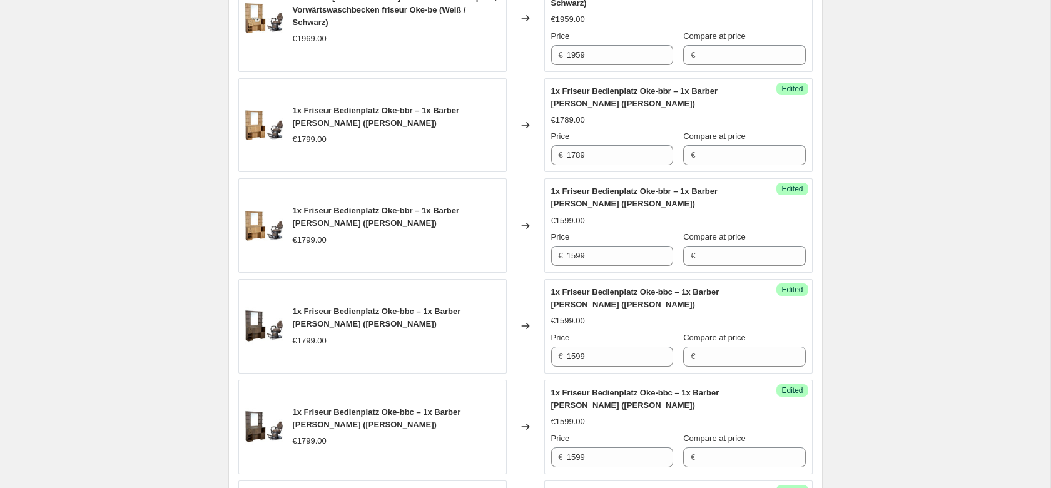
scroll to position [829, 0]
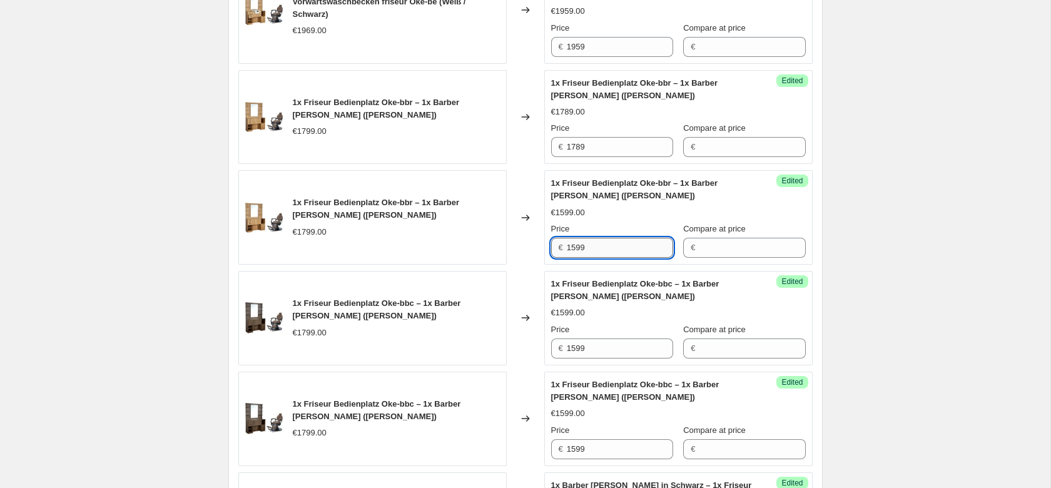
click at [598, 252] on input "1599" at bounding box center [620, 248] width 106 height 20
paste input "78"
type input "1789"
click at [594, 351] on input "1599" at bounding box center [620, 348] width 106 height 20
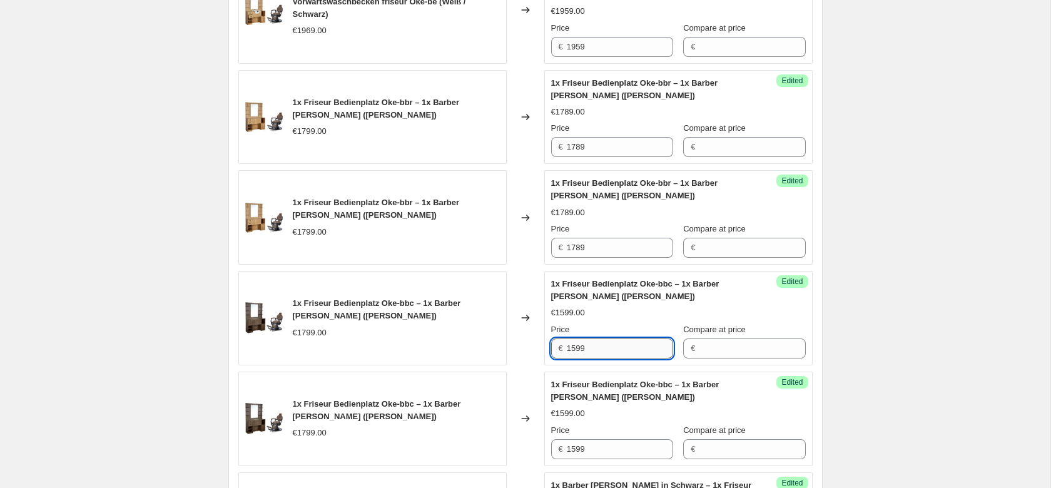
paste input "78"
type input "1789"
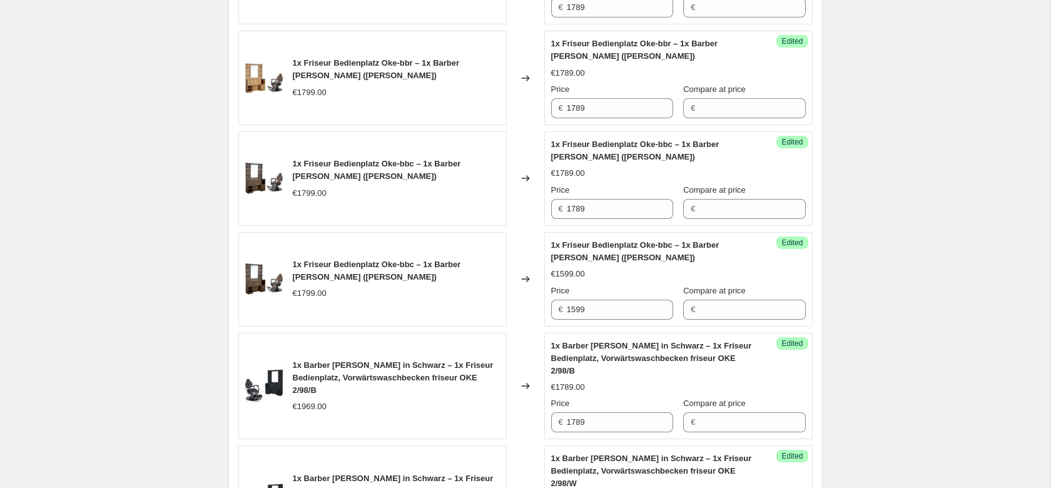
scroll to position [1021, 0]
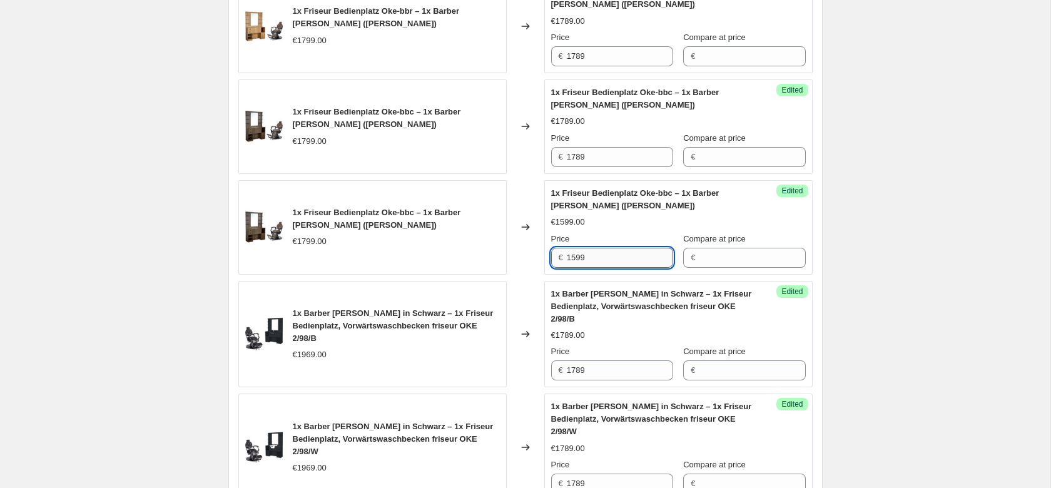
click at [595, 260] on input "1599" at bounding box center [620, 258] width 106 height 20
paste input "78"
type input "1789"
click at [436, 324] on span "1x Barber [PERSON_NAME] in Schwarz – 1x Friseur Bedienplatz, Vorwärtswaschbecke…" at bounding box center [393, 325] width 201 height 34
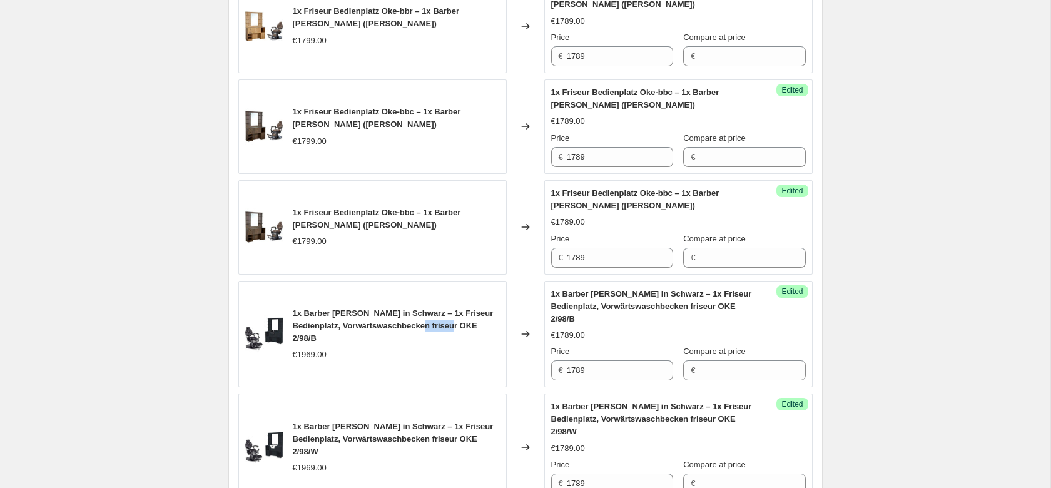
click at [436, 324] on span "1x Barber [PERSON_NAME] in Schwarz – 1x Friseur Bedienplatz, Vorwärtswaschbecke…" at bounding box center [393, 325] width 201 height 34
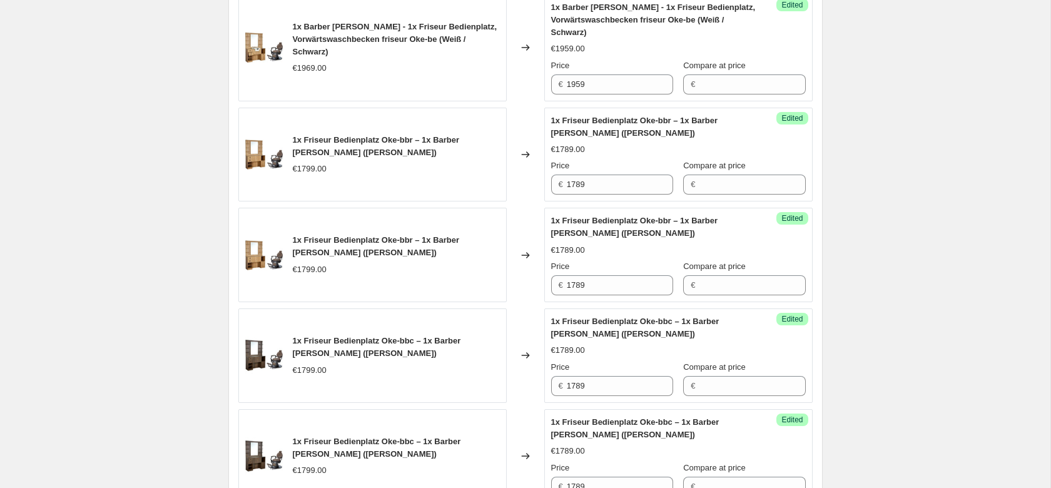
scroll to position [765, 0]
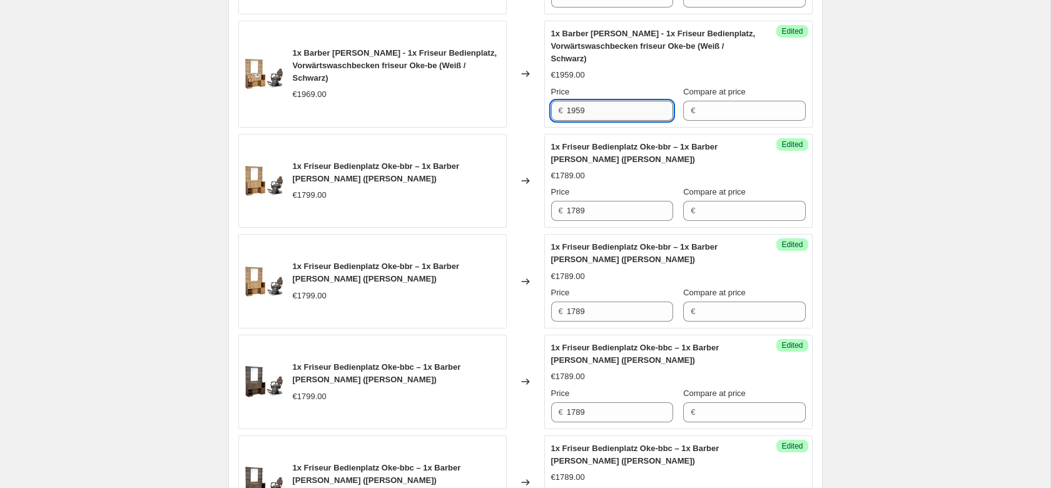
click at [578, 112] on input "1959" at bounding box center [620, 111] width 106 height 20
click at [578, 111] on input "1959" at bounding box center [620, 111] width 106 height 20
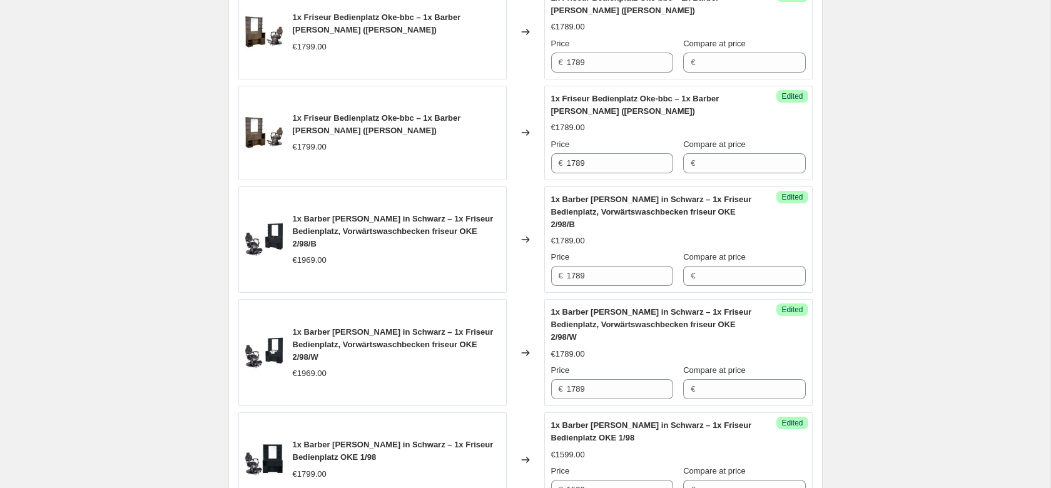
scroll to position [1148, 0]
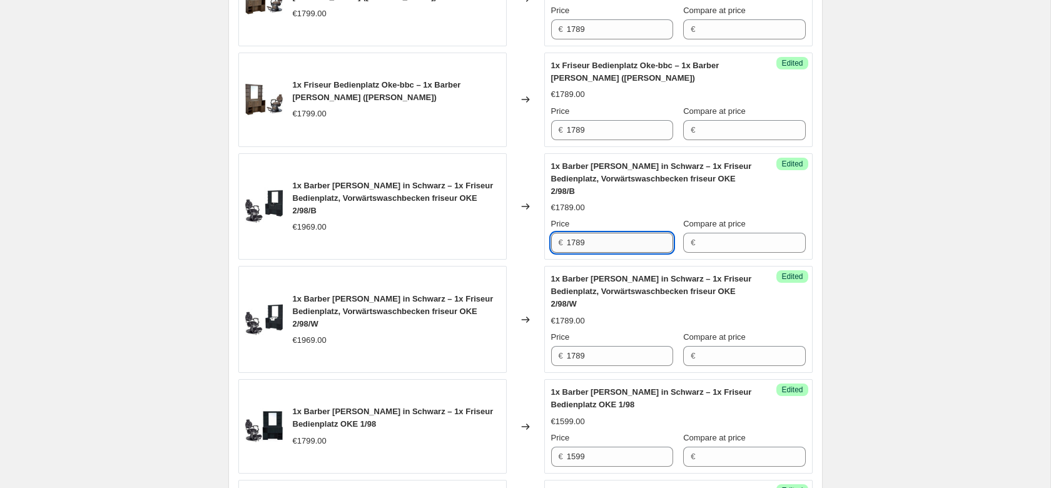
click at [611, 248] on input "1789" at bounding box center [620, 243] width 106 height 20
paste input "95"
type input "1959"
click at [591, 355] on input "1789" at bounding box center [620, 356] width 106 height 20
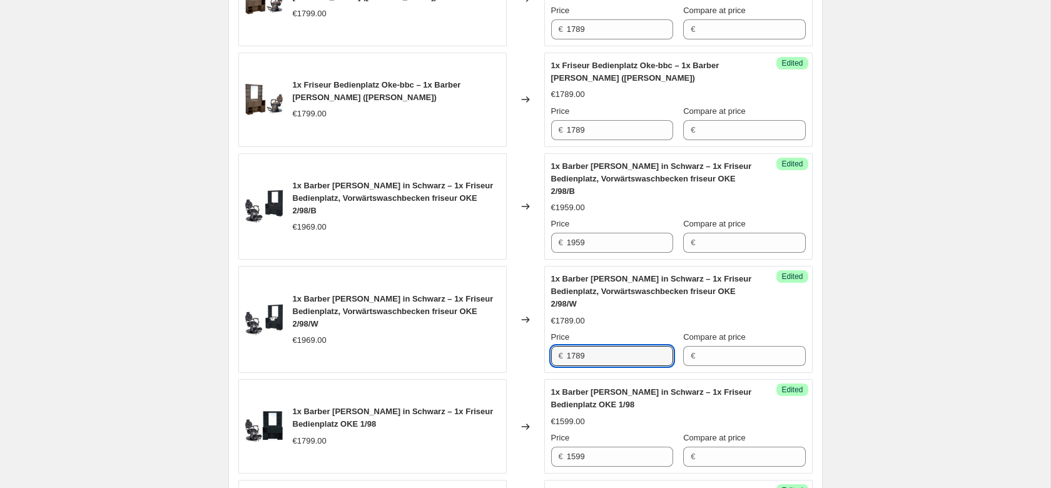
paste input "95"
type input "1959"
click at [959, 323] on div "Create new price [MEDICAL_DATA]. This page is ready Create new price [MEDICAL_D…" at bounding box center [525, 381] width 1050 height 3059
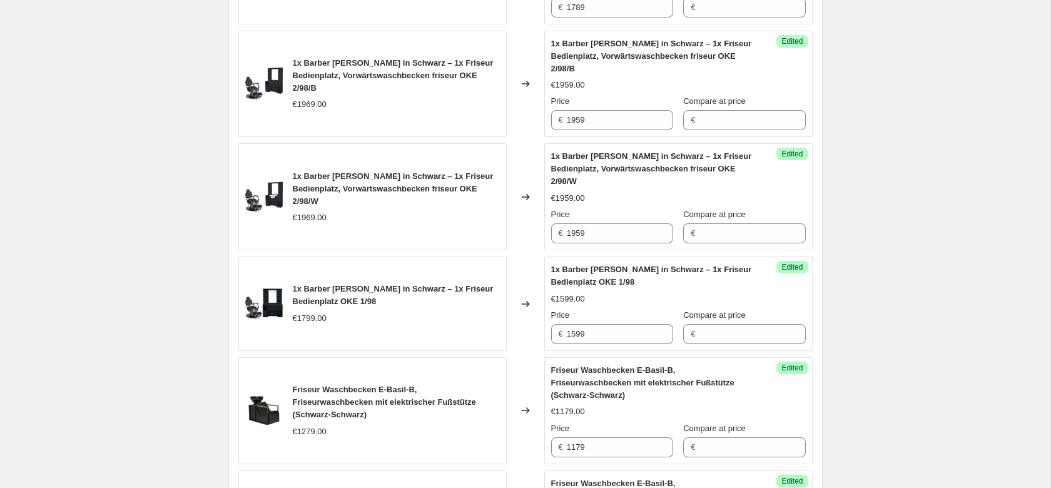
scroll to position [1276, 0]
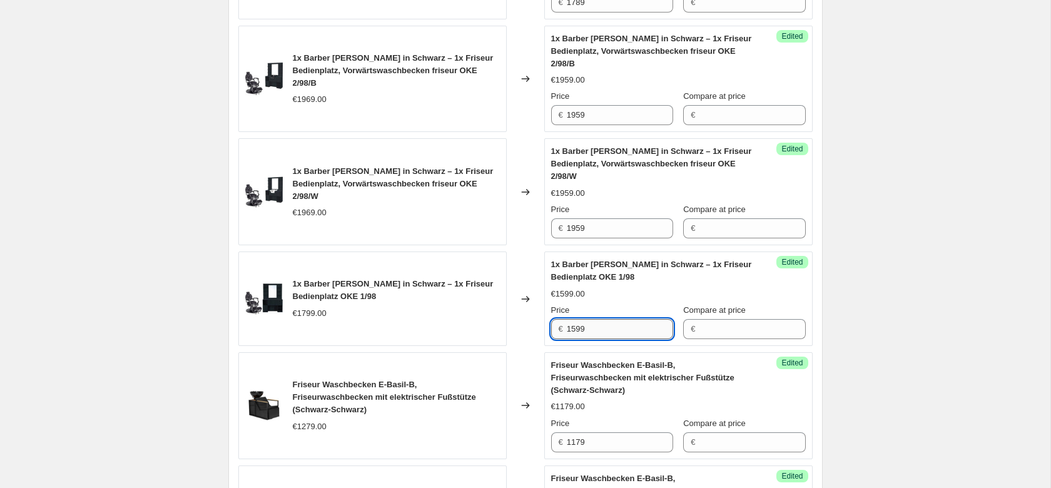
click at [597, 328] on input "1599" at bounding box center [620, 329] width 106 height 20
type input "1789"
click at [875, 299] on div "Create new price [MEDICAL_DATA]. This page is ready Create new price [MEDICAL_D…" at bounding box center [525, 253] width 1050 height 3059
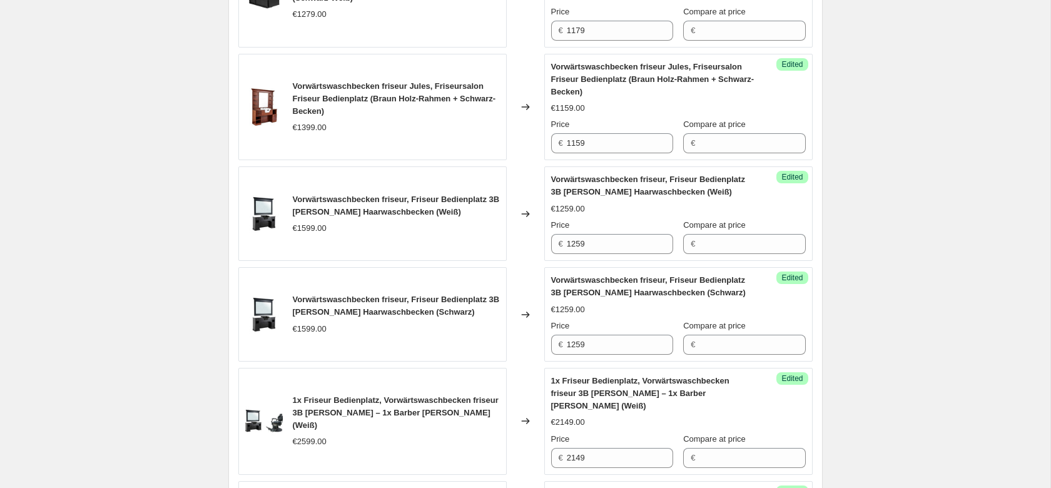
scroll to position [1786, 0]
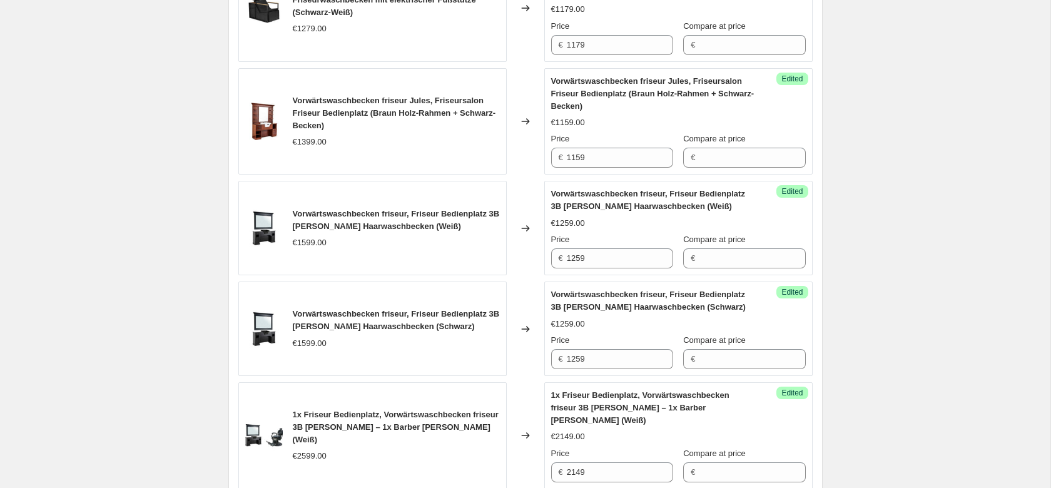
click at [488, 209] on span "Vorwärtswaschbecken friseur, Friseur Bedienplatz 3B [PERSON_NAME] Haarwaschbeck…" at bounding box center [396, 220] width 207 height 22
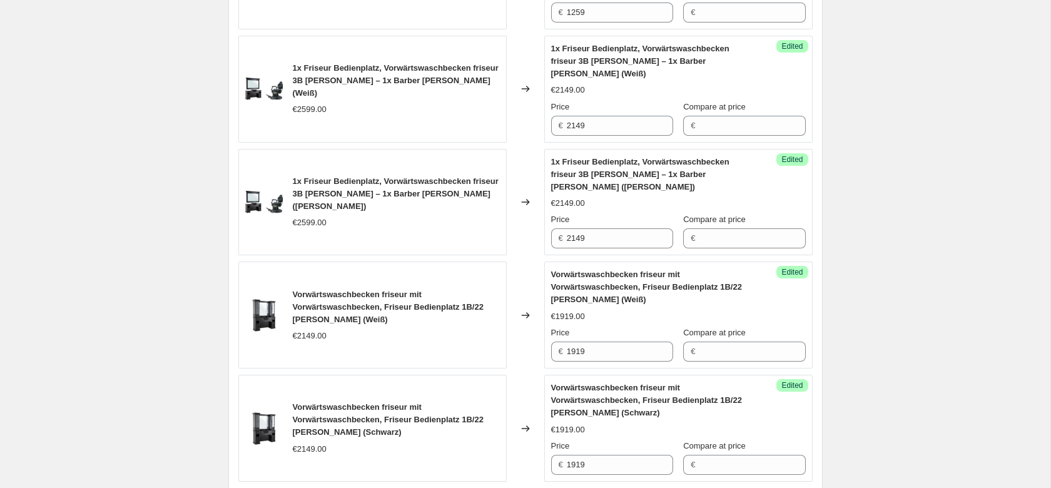
scroll to position [2169, 0]
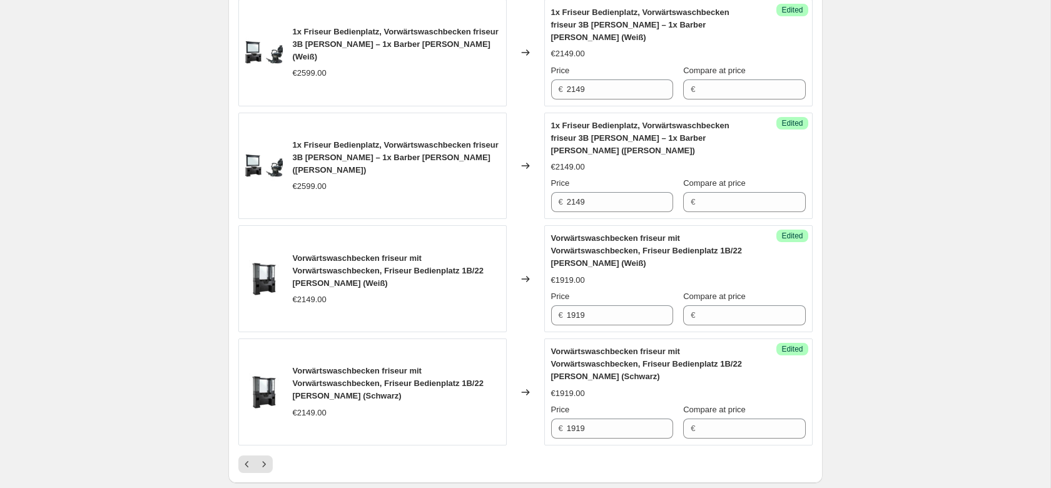
click at [461, 253] on span "Vorwärtswaschbecken friseur mit Vorwärtswaschbecken, Friseur Bedienplatz 1B/22 …" at bounding box center [388, 270] width 191 height 34
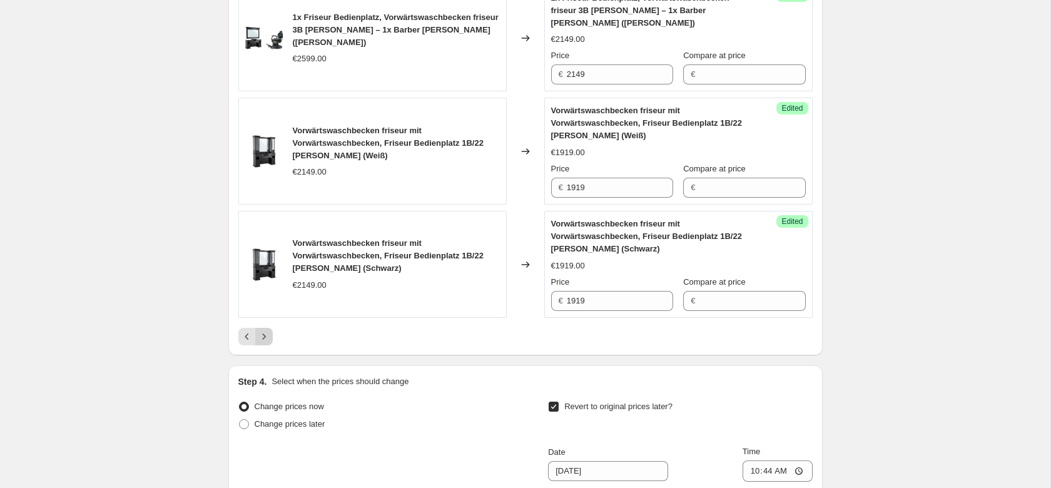
click at [262, 330] on icon "Next" at bounding box center [264, 336] width 13 height 13
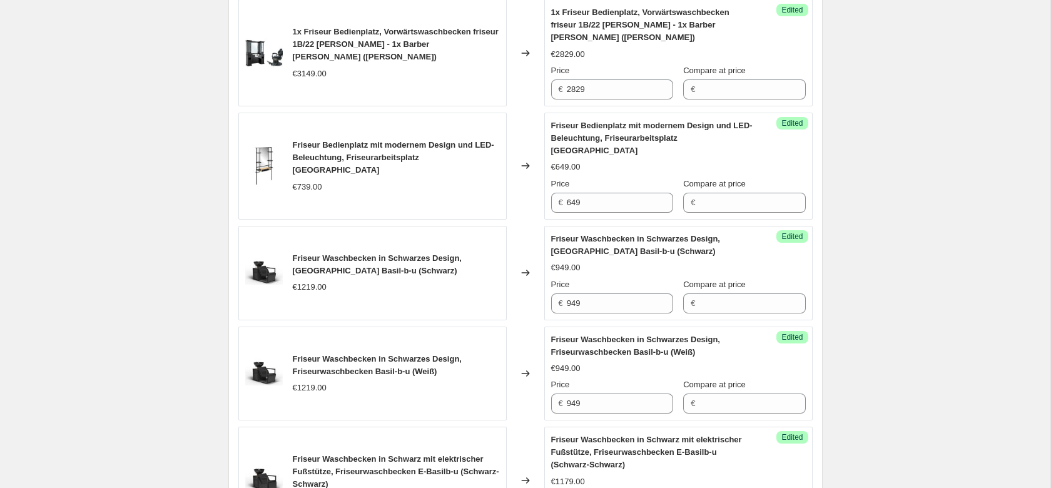
scroll to position [575, 0]
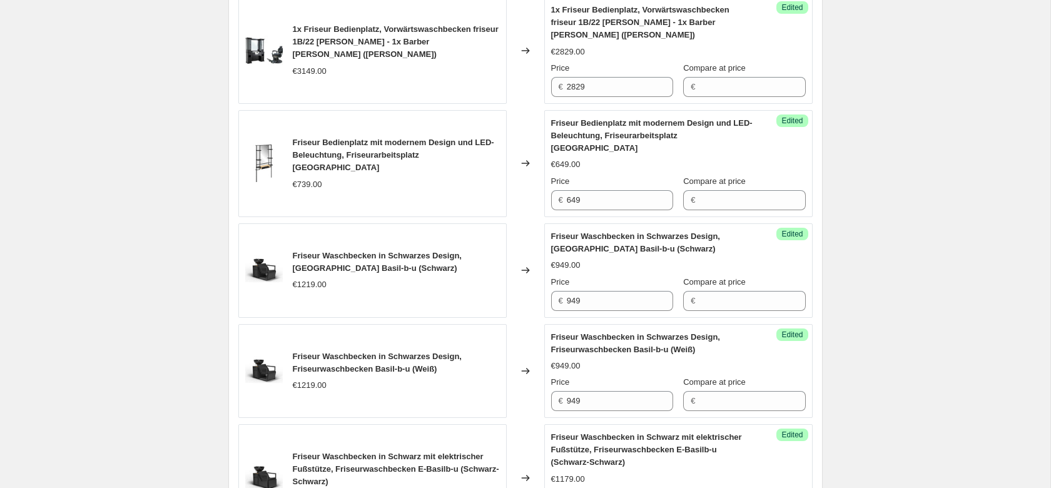
click at [426, 138] on span "Friseur Bedienplatz mit modernem Design und LED-Beleuchtung, Friseurarbeitsplat…" at bounding box center [393, 155] width 201 height 34
click at [425, 138] on span "Friseur Bedienplatz mit modernem Design und LED-Beleuchtung, Friseurarbeitsplat…" at bounding box center [393, 155] width 201 height 34
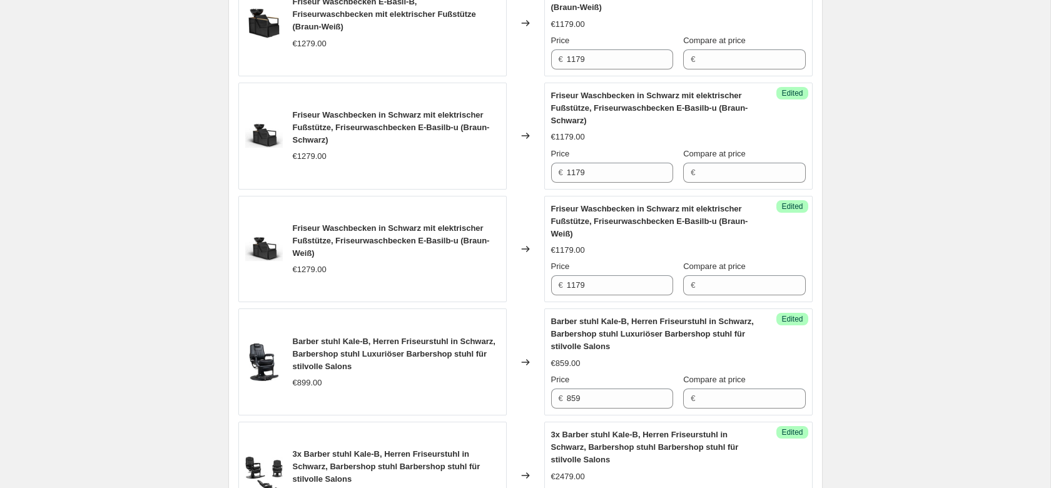
scroll to position [2170, 0]
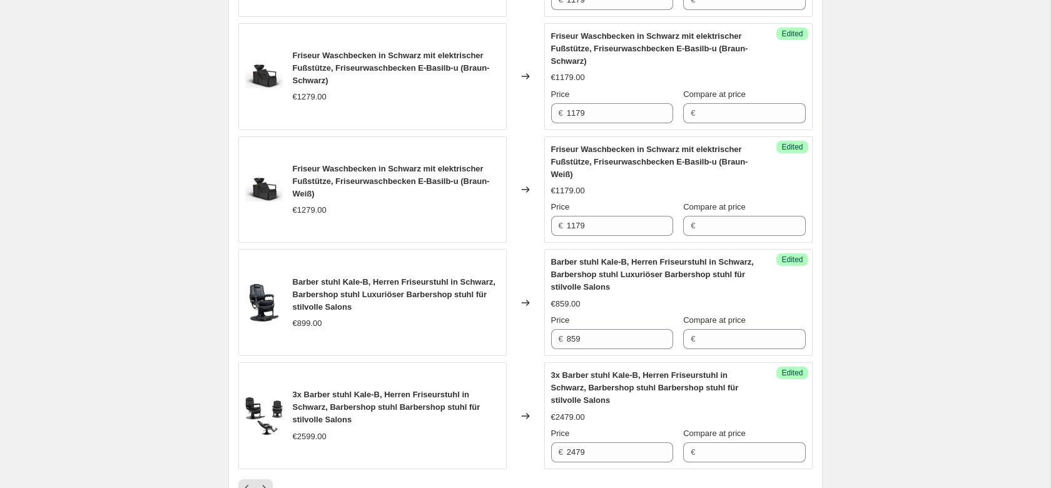
click at [347, 277] on span "Barber stuhl Kale-B, Herren Friseurstuhl in Schwarz, Barbershop stuhl Luxuriöse…" at bounding box center [394, 294] width 203 height 34
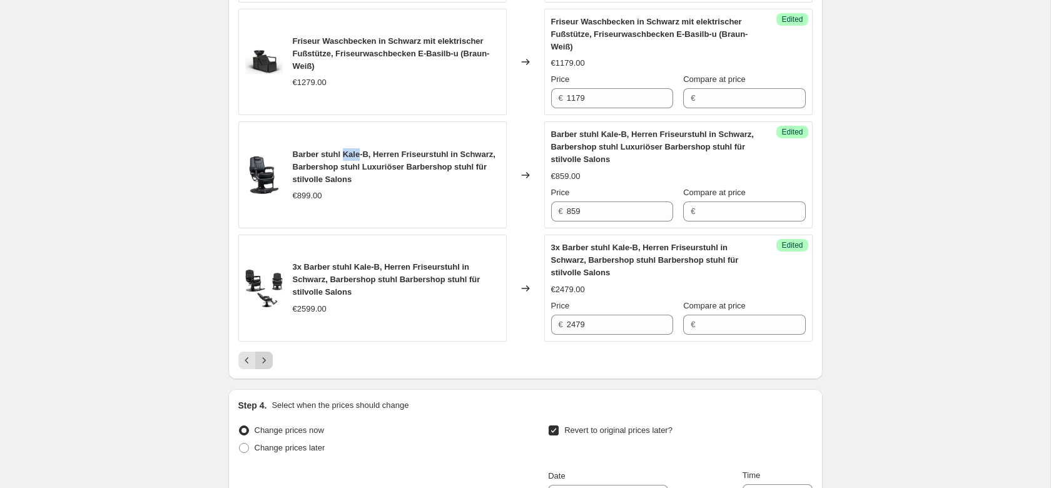
click at [265, 354] on icon "Next" at bounding box center [264, 360] width 13 height 13
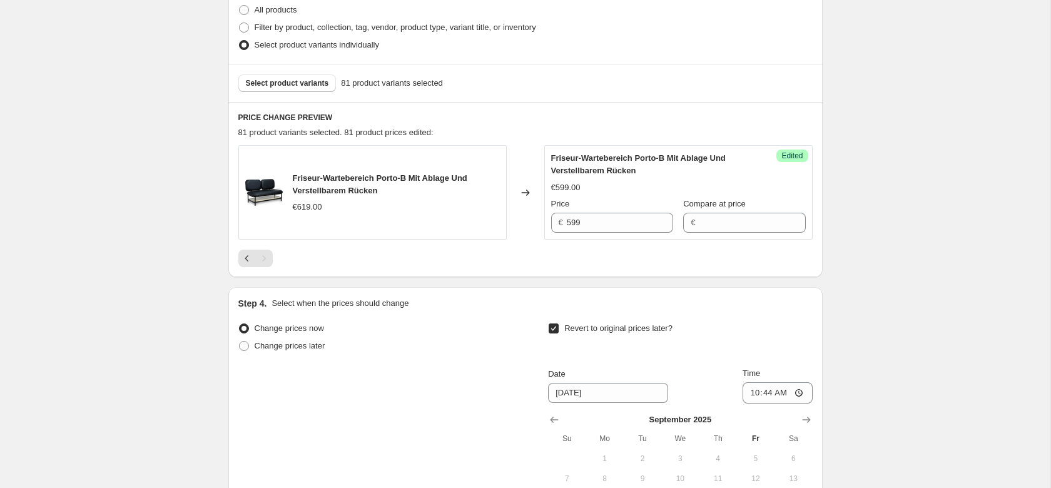
scroll to position [446, 0]
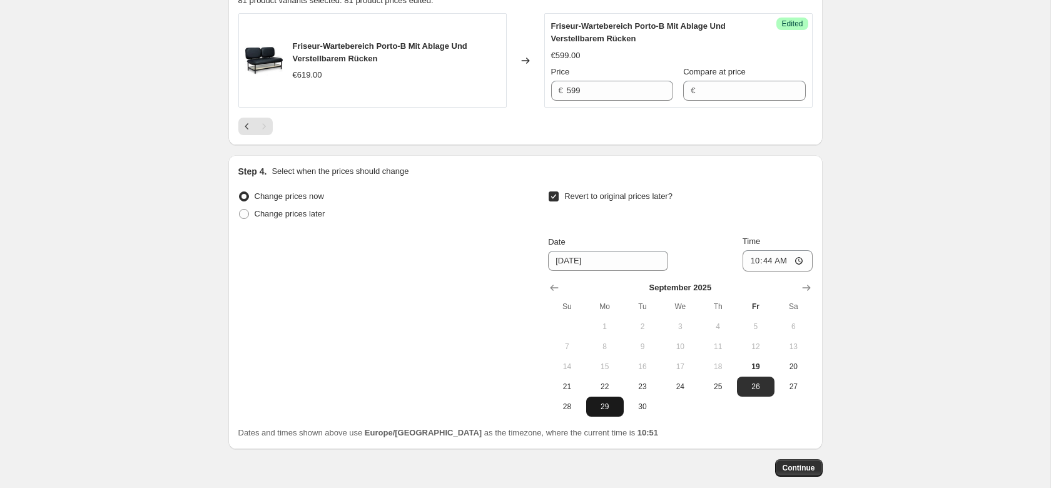
click at [600, 408] on span "29" at bounding box center [605, 406] width 28 height 10
type input "[DATE]"
click at [601, 404] on span "29" at bounding box center [605, 406] width 28 height 10
click at [785, 258] on input "10:44" at bounding box center [777, 260] width 70 height 21
type input "00:00"
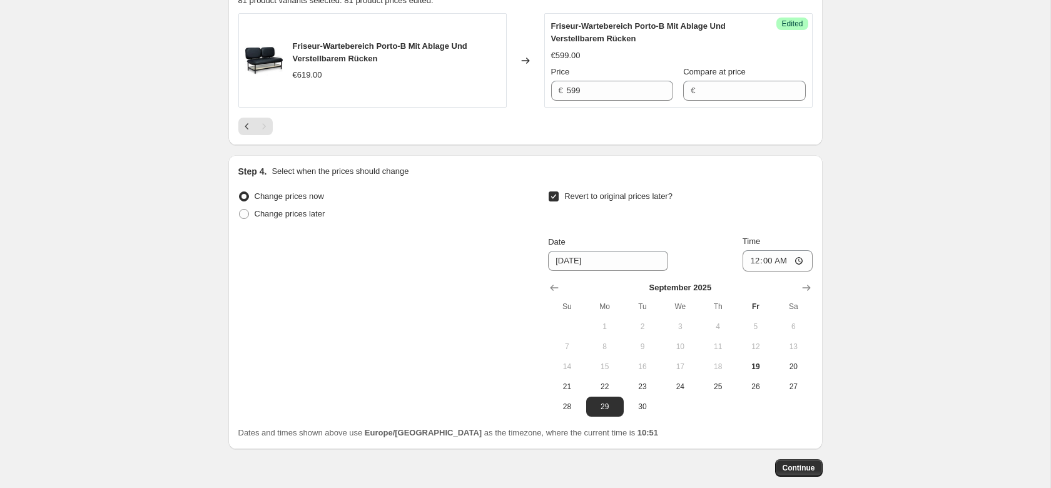
click at [880, 253] on div "Create new price [MEDICAL_DATA]. This page is ready Create new price [MEDICAL_D…" at bounding box center [525, 53] width 1050 height 999
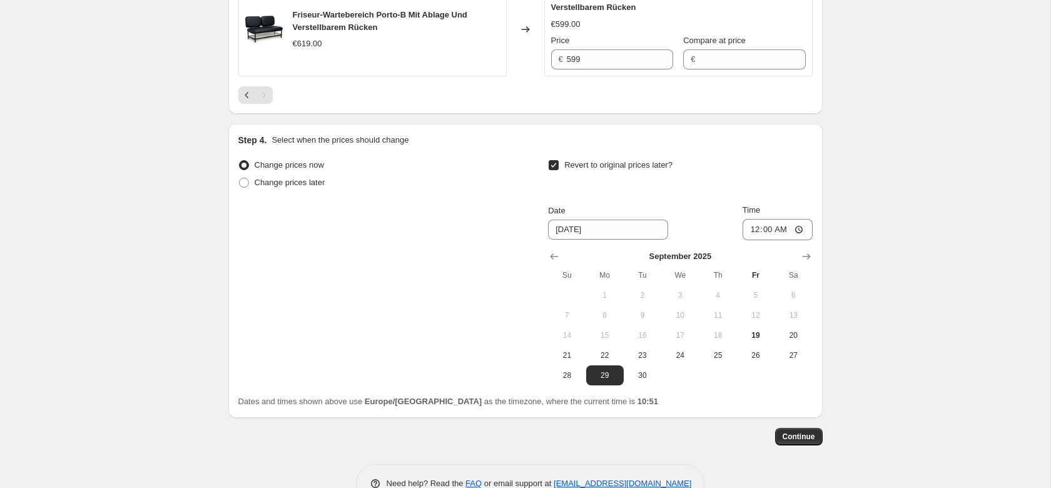
scroll to position [510, 0]
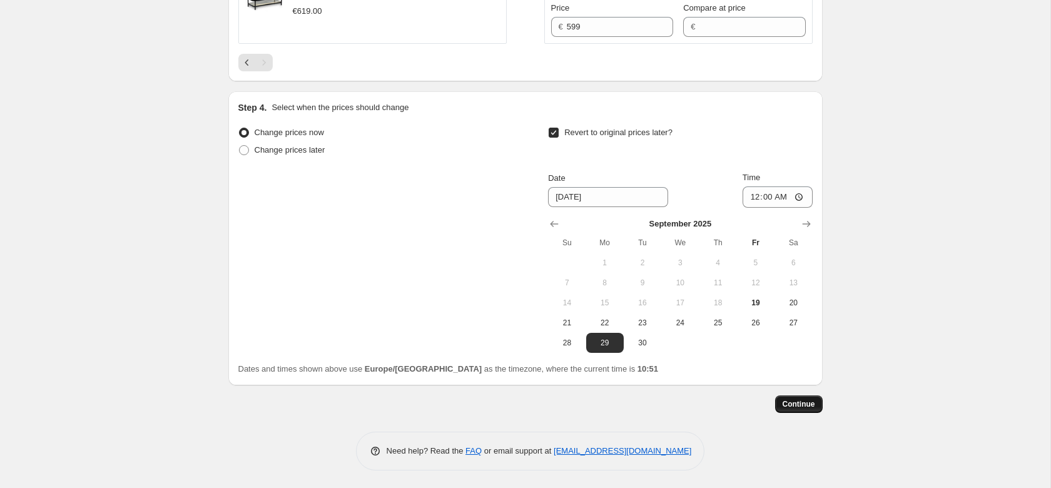
click at [802, 401] on span "Continue" at bounding box center [798, 404] width 33 height 10
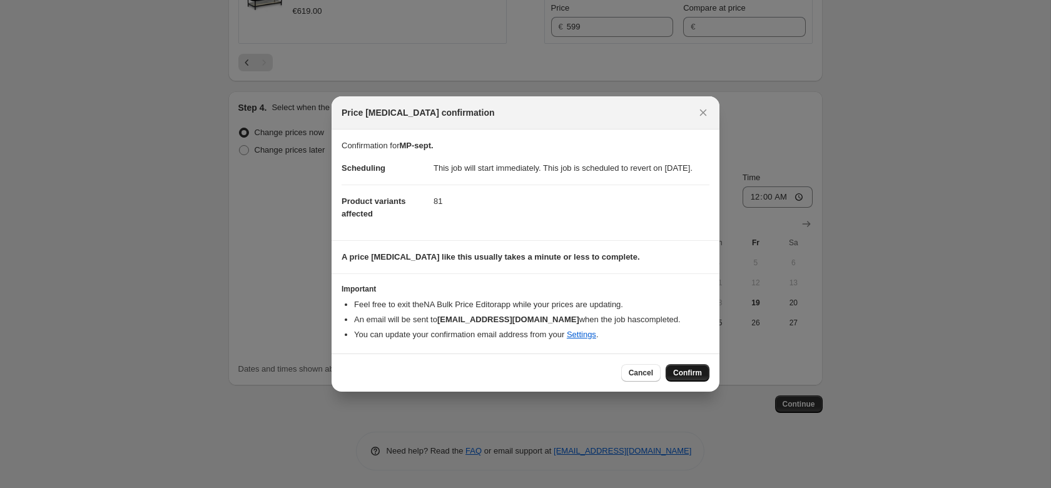
click at [686, 378] on span "Confirm" at bounding box center [687, 373] width 29 height 10
